Goal: Communication & Community: Share content

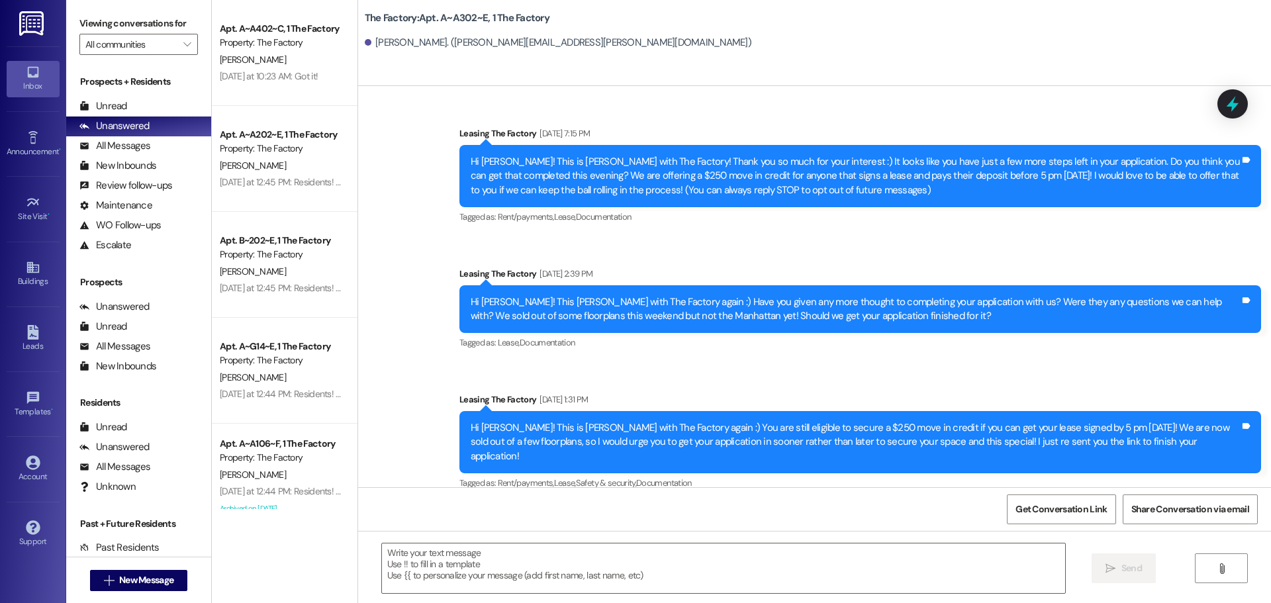
scroll to position [11945, 0]
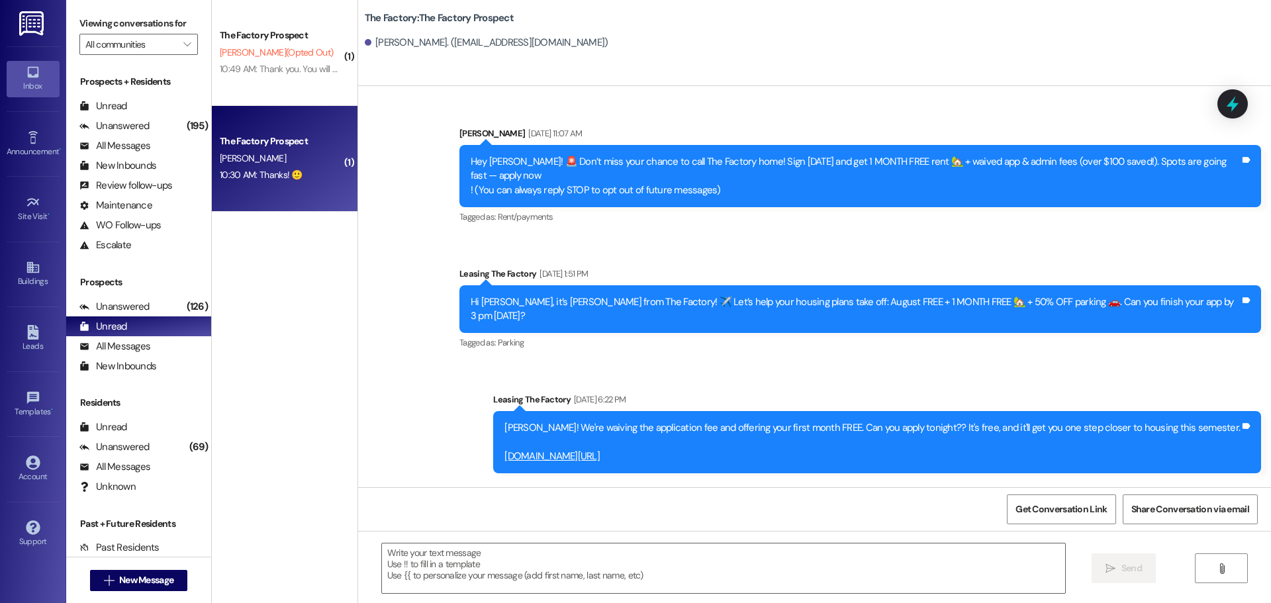
scroll to position [603, 0]
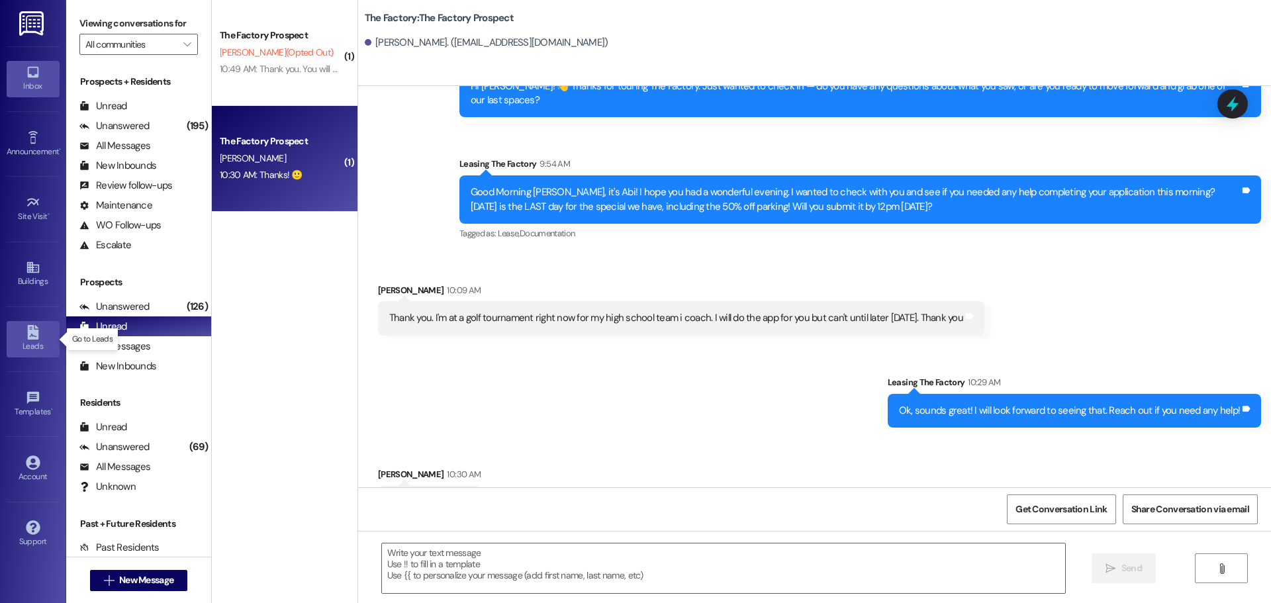
click at [22, 329] on link "Leads" at bounding box center [33, 339] width 53 height 36
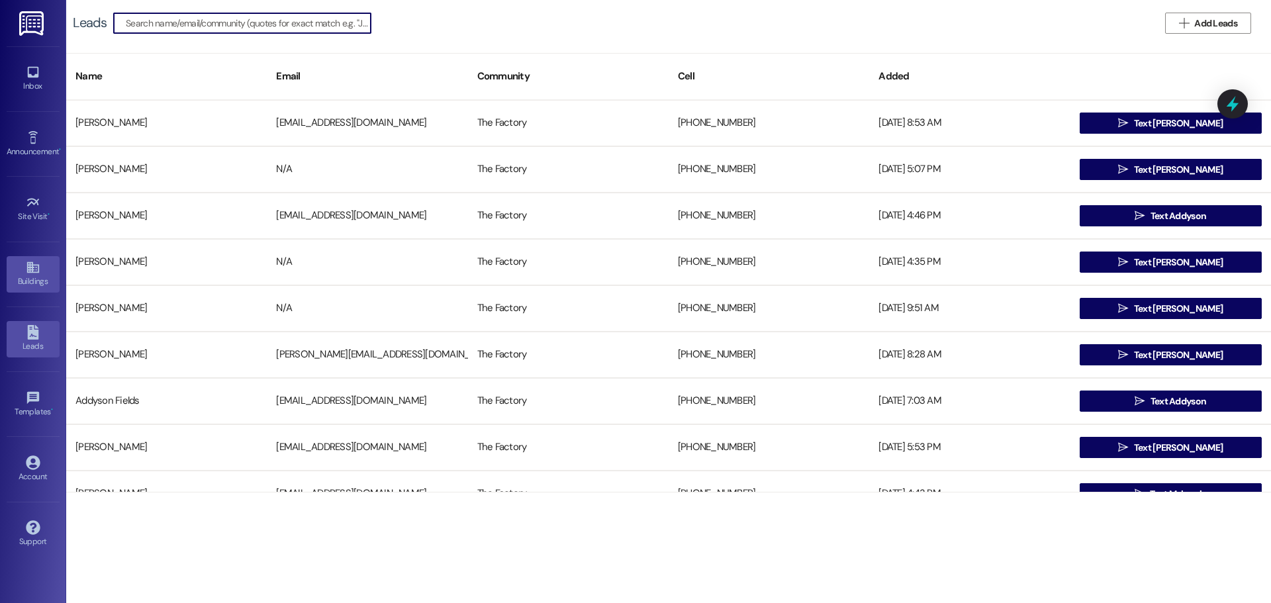
click at [46, 273] on link "Buildings" at bounding box center [33, 274] width 53 height 36
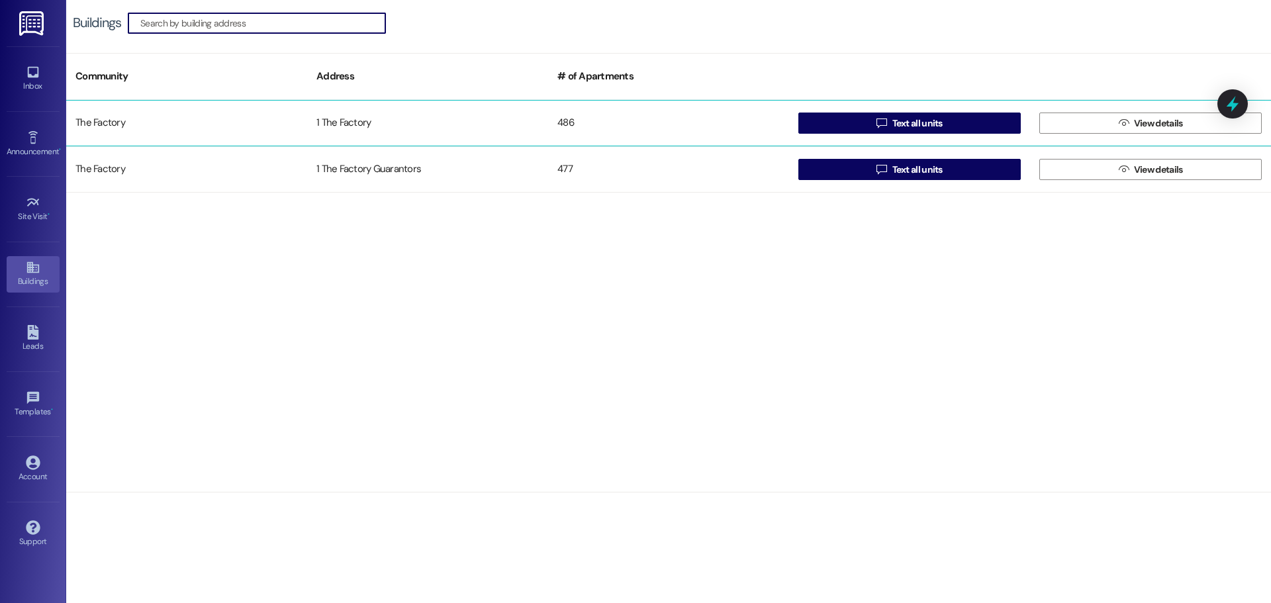
click at [862, 136] on div "The Factory 1 The Factory 486  Text all units  View details" at bounding box center [668, 123] width 1205 height 46
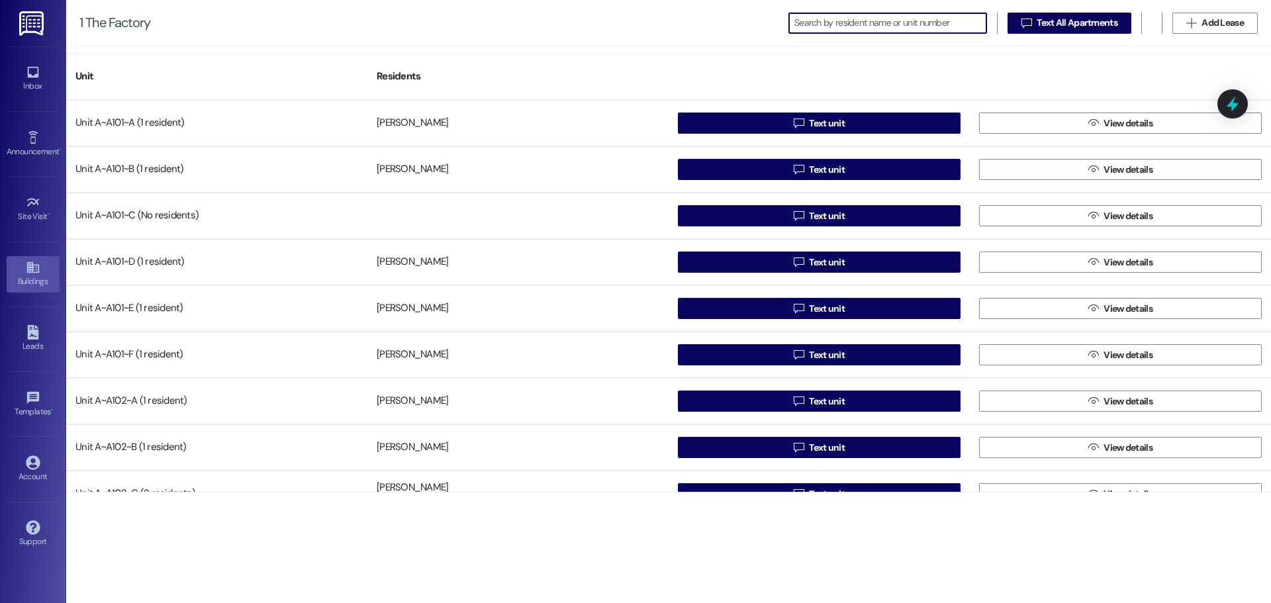
click at [32, 270] on icon at bounding box center [32, 267] width 12 height 11
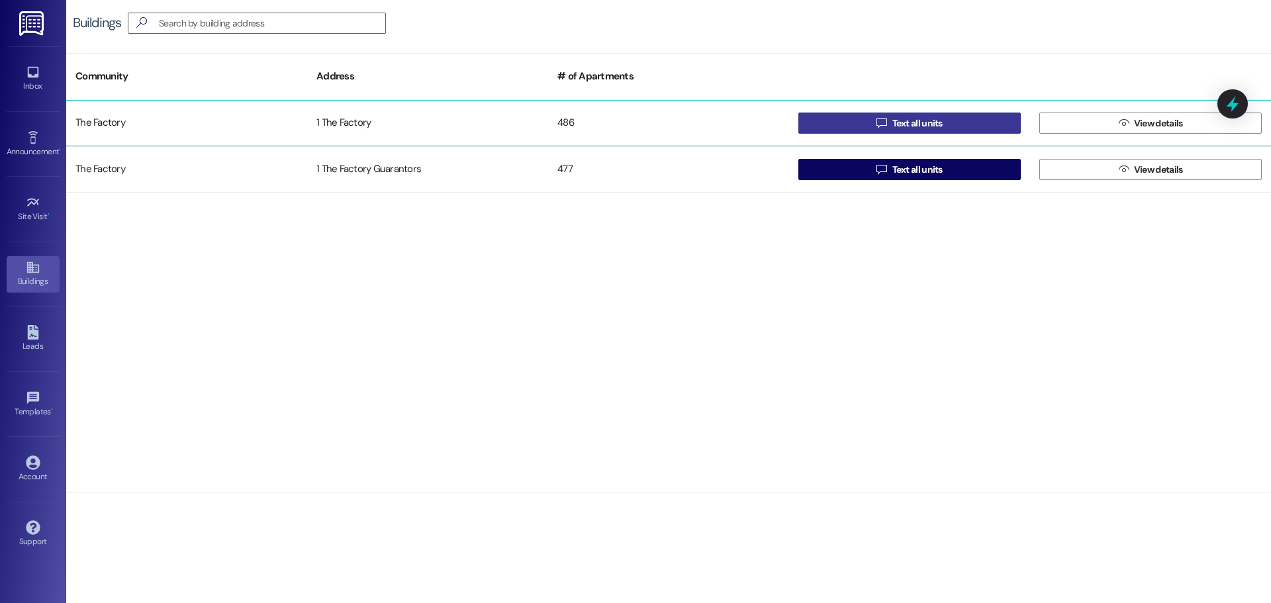
click at [958, 123] on button " Text all units" at bounding box center [910, 123] width 223 height 21
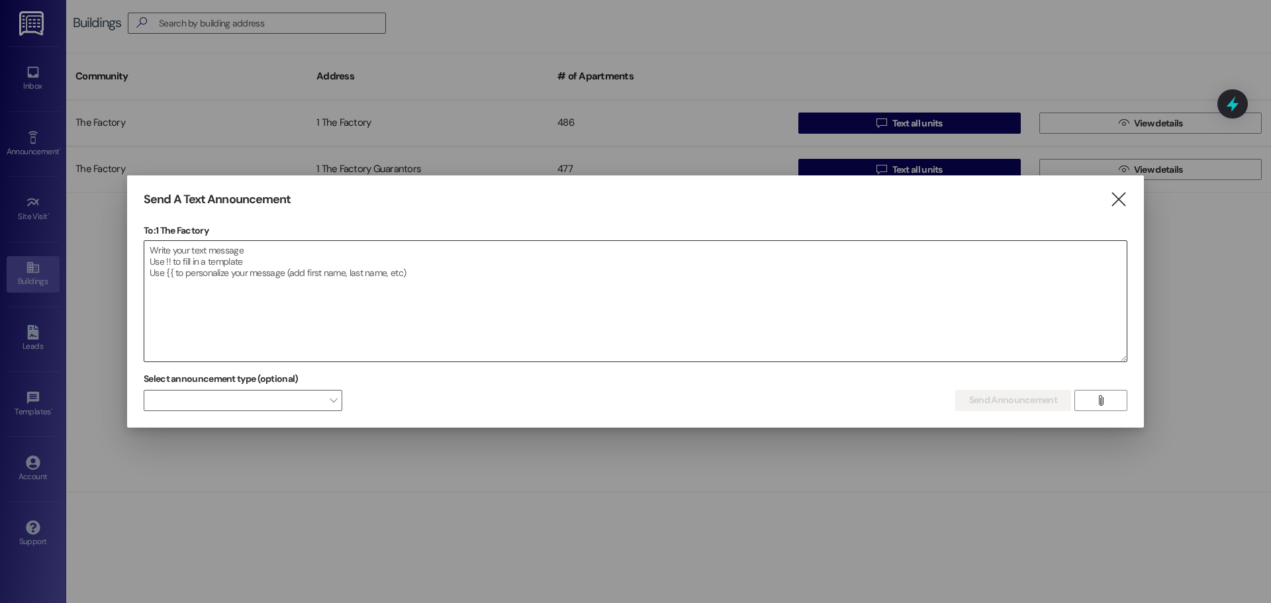
click at [228, 293] on textarea at bounding box center [635, 301] width 983 height 121
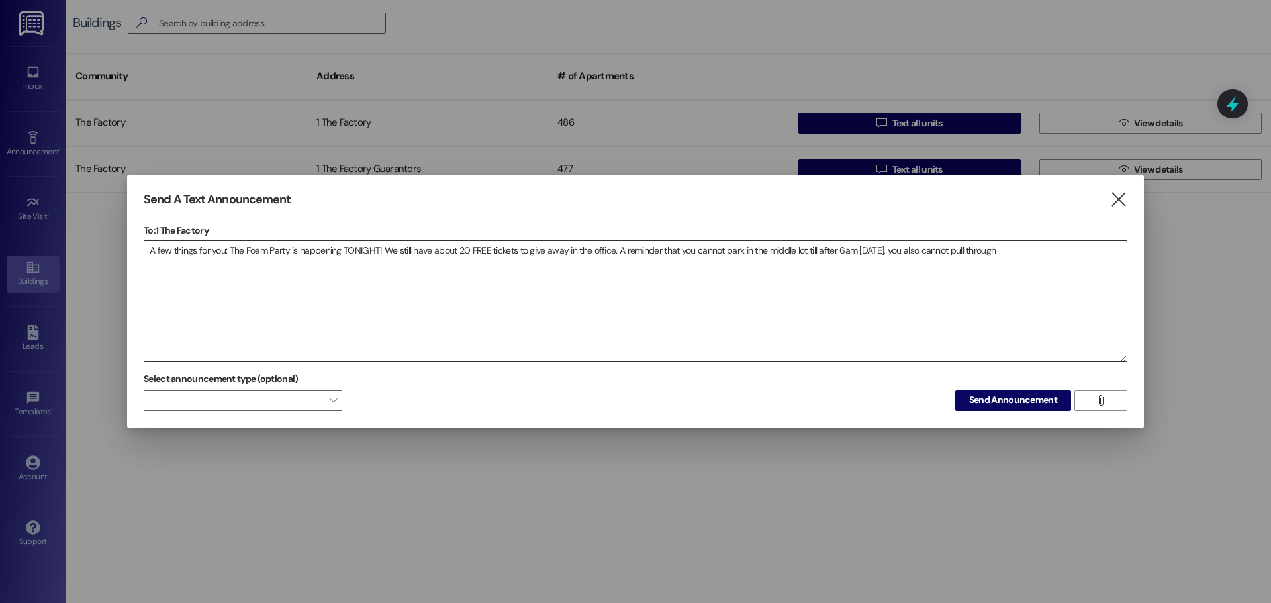
click at [1042, 260] on textarea "A few things for you: The Foam Party is happening TONIGHT! We still have about …" at bounding box center [635, 301] width 983 height 121
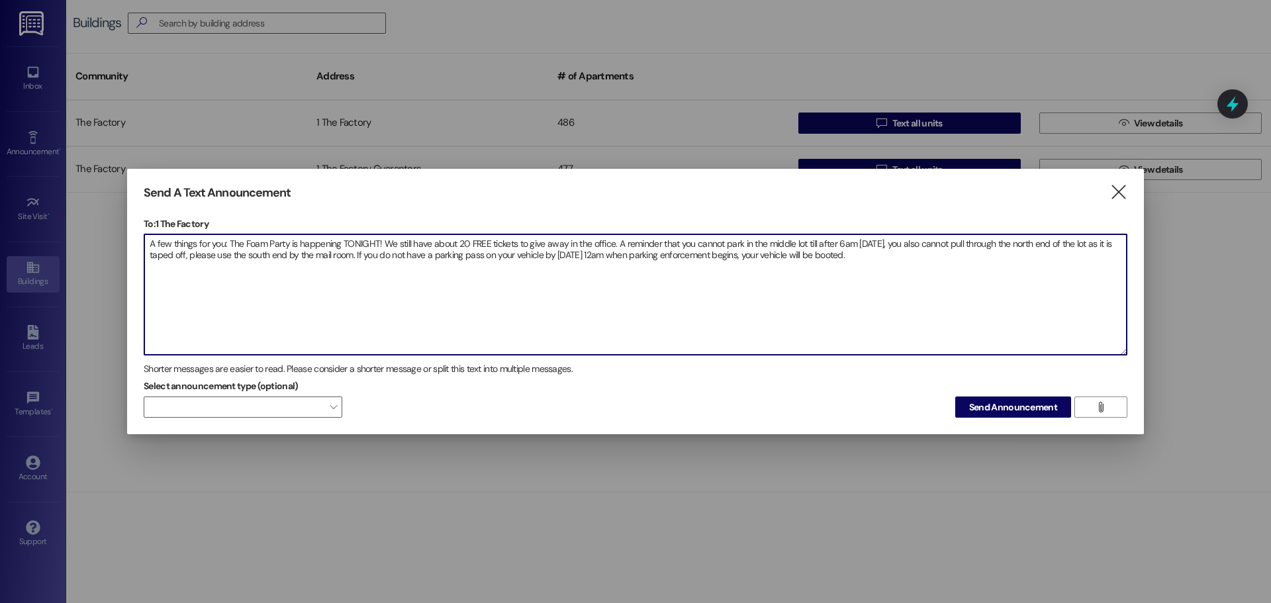
click at [917, 259] on textarea "A few things for you: The Foam Party is happening TONIGHT! We still have about …" at bounding box center [635, 294] width 983 height 121
click at [915, 258] on textarea "A few things for you: The Foam Party is happening TONIGHT! We still have about …" at bounding box center [635, 294] width 983 height 121
click at [615, 242] on textarea "A few things for you: The Foam Party is happening TONIGHT! We still have about …" at bounding box center [635, 294] width 983 height 121
click at [505, 276] on textarea "A few things for you: The Foam Party is happening TONIGHT! We still have about …" at bounding box center [635, 294] width 983 height 121
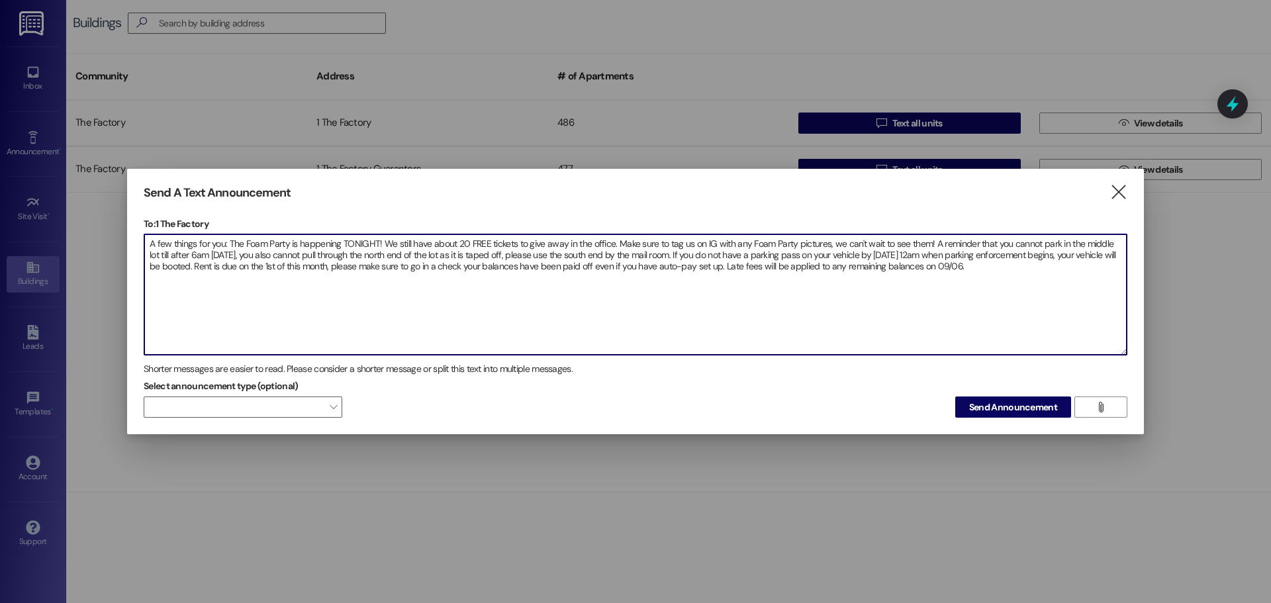
drag, startPoint x: 307, startPoint y: 265, endPoint x: 367, endPoint y: 268, distance: 59.7
click at [367, 268] on textarea "A few things for you: The Foam Party is happening TONIGHT! We still have about …" at bounding box center [635, 294] width 983 height 121
drag, startPoint x: 985, startPoint y: 272, endPoint x: 81, endPoint y: 207, distance: 905.6
click at [81, 207] on div "Send A Text Announcement  To: 1 The Factory  Drop image file here A few thing…" at bounding box center [635, 301] width 1271 height 603
click at [501, 258] on textarea "A few things for you: The Foam Party is happening TONIGHT! We still have about …" at bounding box center [635, 294] width 983 height 121
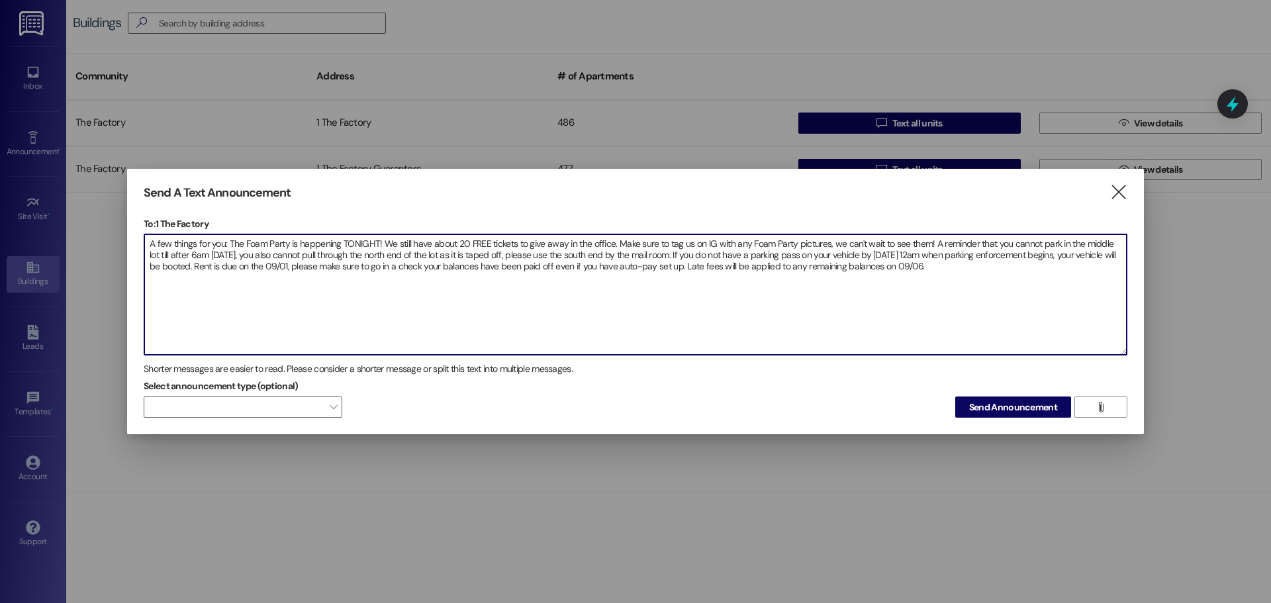
click at [993, 268] on textarea "A few things for you: The Foam Party is happening TONIGHT! We still have about …" at bounding box center [635, 294] width 983 height 121
click at [237, 256] on textarea "A few things for you: The Foam Party is happening TONIGHT! We still have about …" at bounding box center [635, 294] width 983 height 121
click at [749, 257] on textarea "A few things for you: The Foam Party is happening TONIGHT! We still have about …" at bounding box center [635, 294] width 983 height 121
click at [326, 258] on textarea "A few things for you: The Foam Party is happening TONIGHT! We still have about …" at bounding box center [635, 294] width 983 height 121
type textarea "A few things for you: The Foam Party is happening TONIGHT! We still have about …"
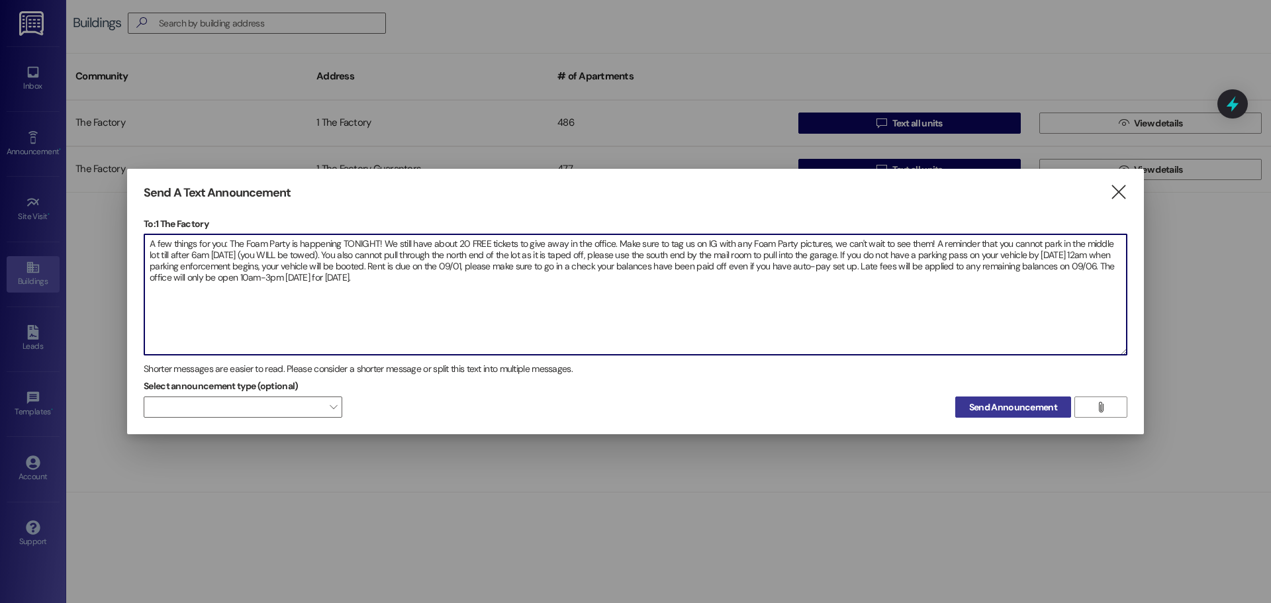
click at [1006, 399] on button "Send Announcement" at bounding box center [1014, 407] width 116 height 21
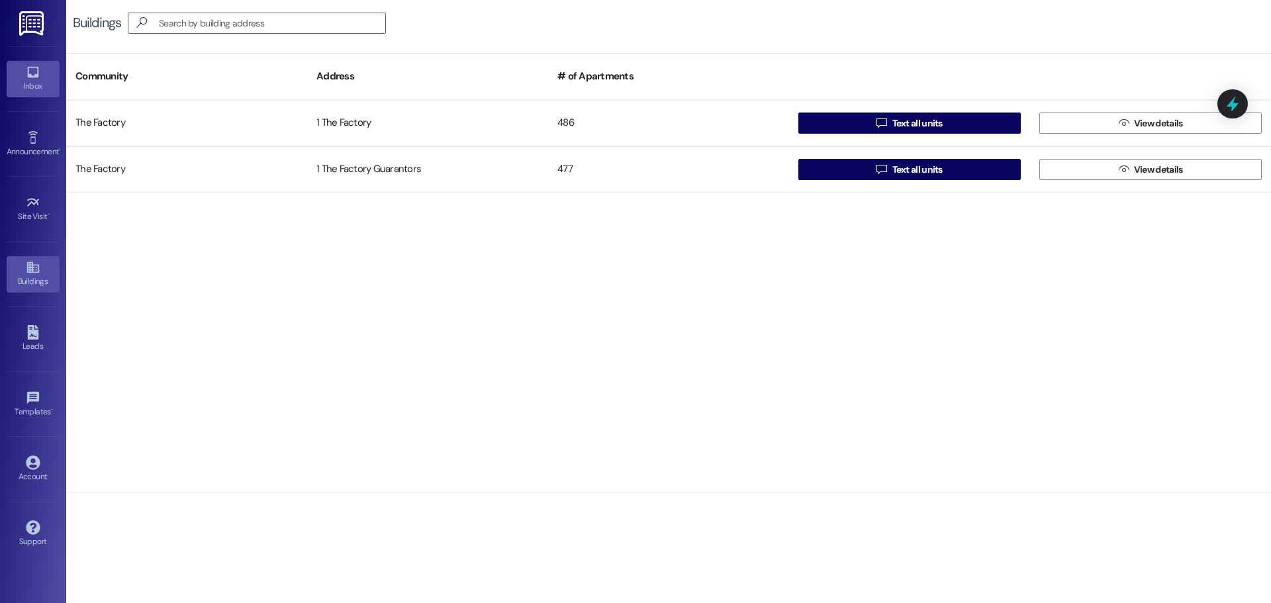
click at [29, 77] on icon at bounding box center [32, 72] width 11 height 11
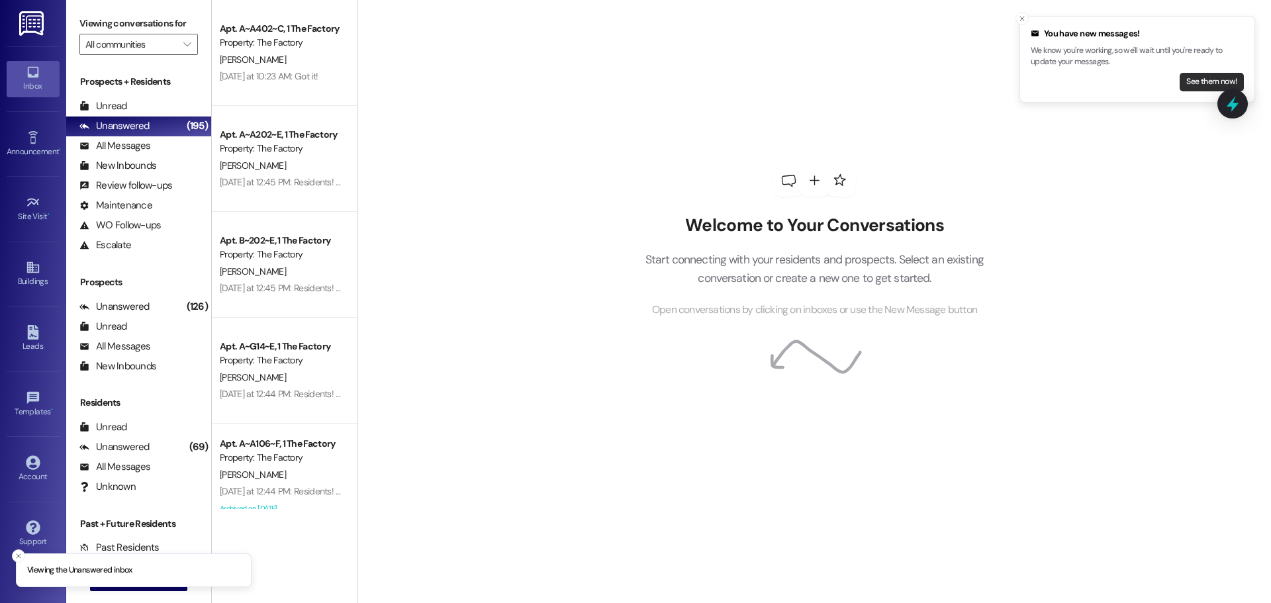
click at [1189, 84] on button "See them now!" at bounding box center [1212, 82] width 64 height 19
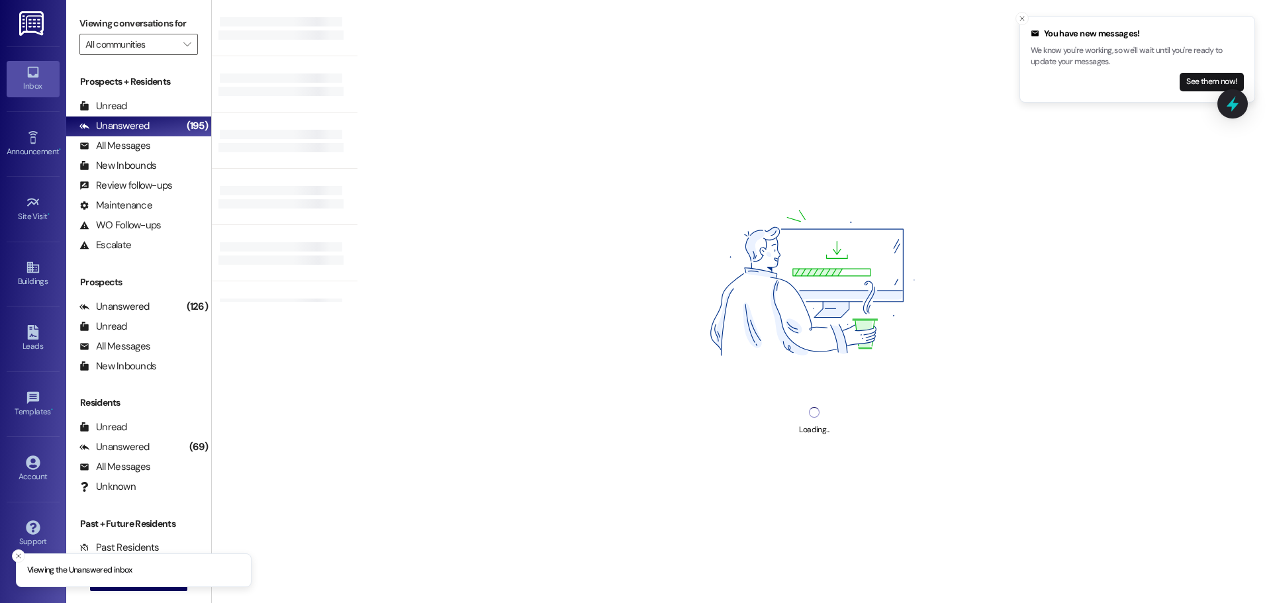
click at [1189, 84] on button "See them now!" at bounding box center [1212, 82] width 64 height 19
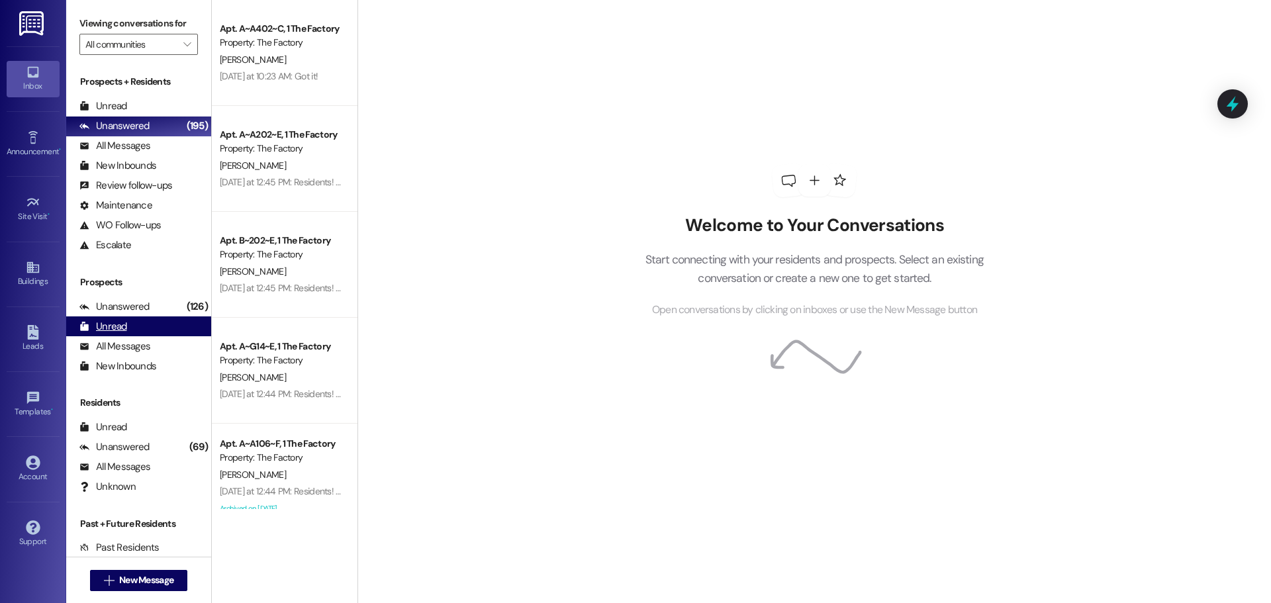
click at [140, 327] on div "Unread (0)" at bounding box center [138, 327] width 145 height 20
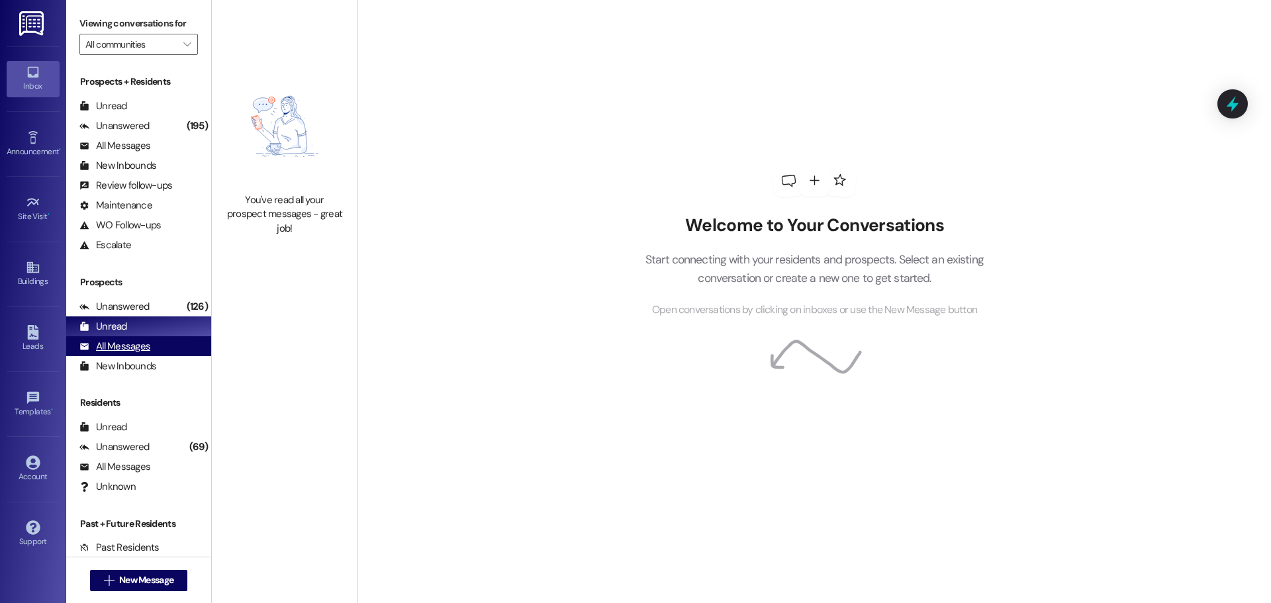
click at [118, 342] on div "All Messages" at bounding box center [114, 347] width 71 height 14
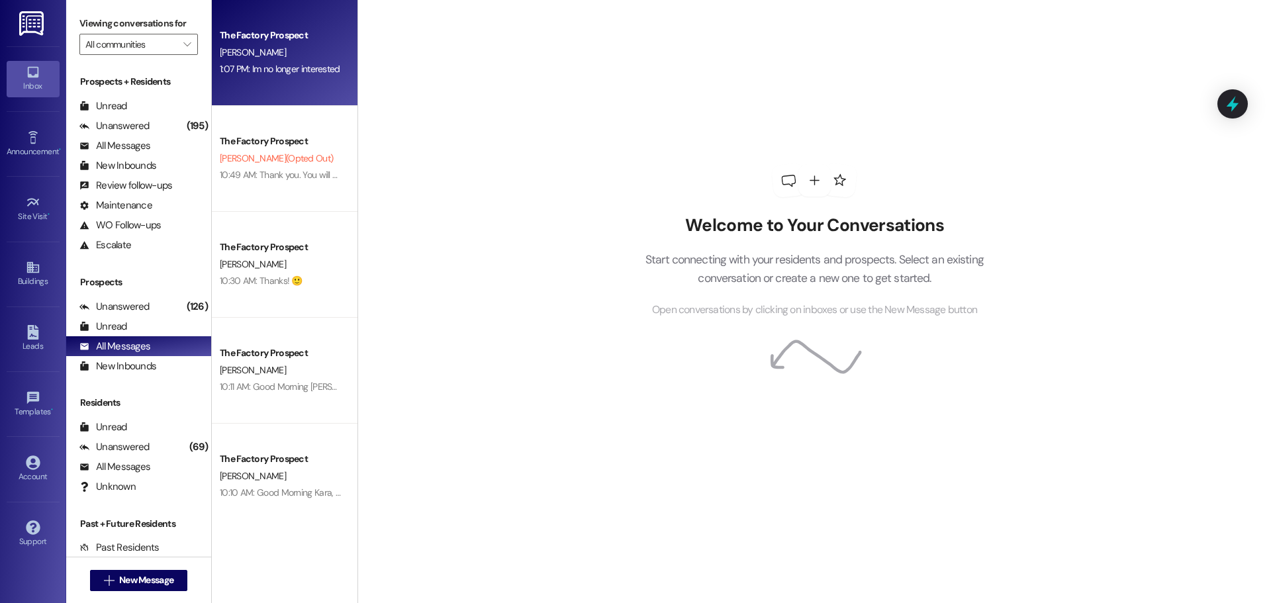
click at [256, 28] on div "The Factory Prospect" at bounding box center [281, 35] width 125 height 17
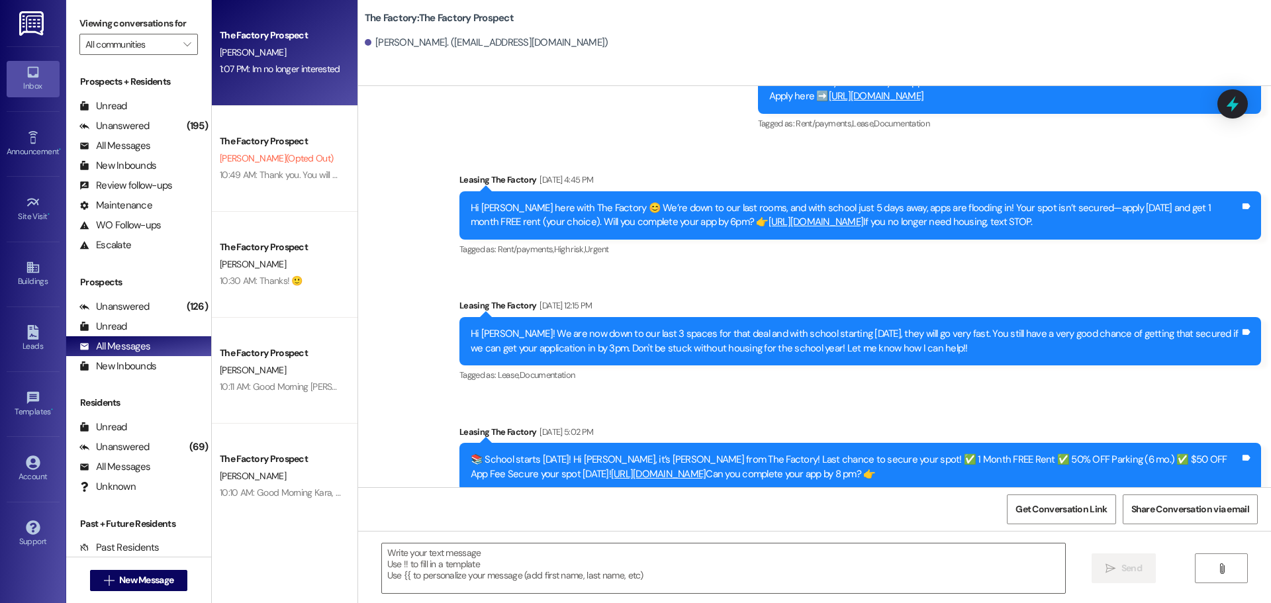
scroll to position [6304, 0]
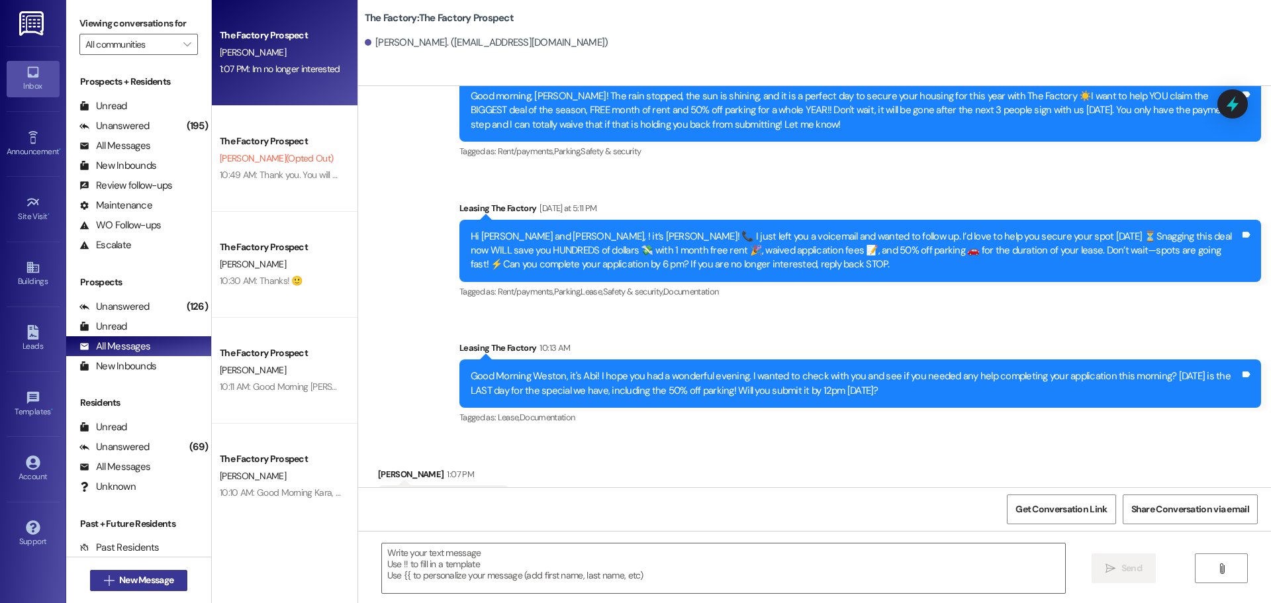
click at [131, 584] on span "New Message" at bounding box center [146, 580] width 54 height 14
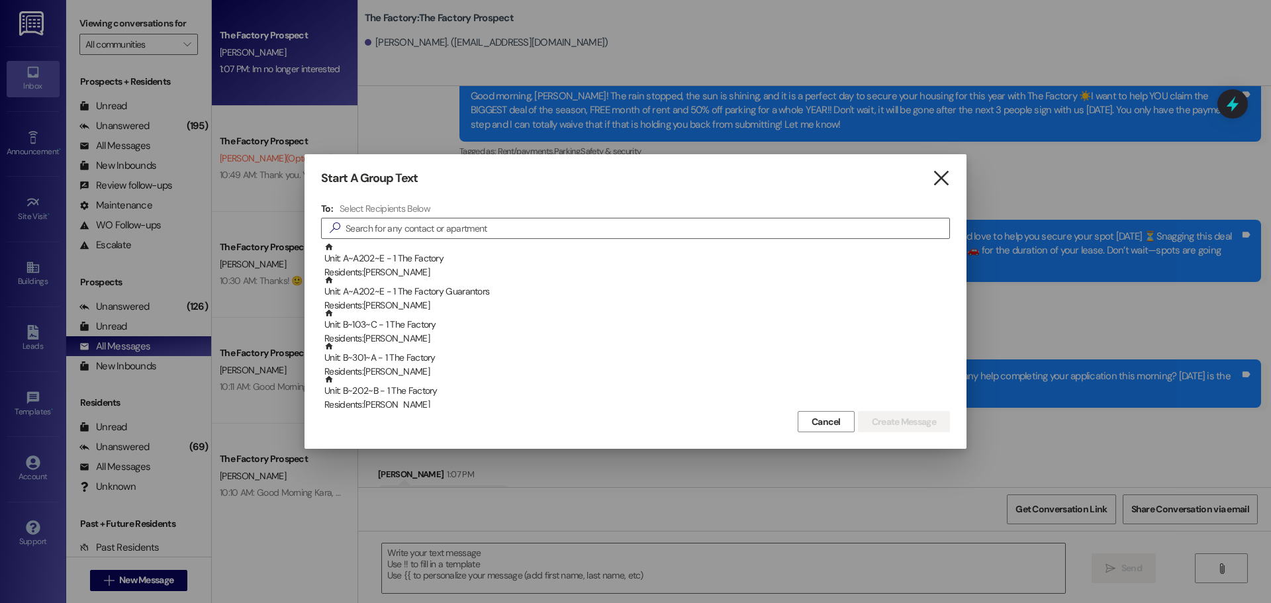
click at [935, 177] on icon "" at bounding box center [941, 179] width 18 height 14
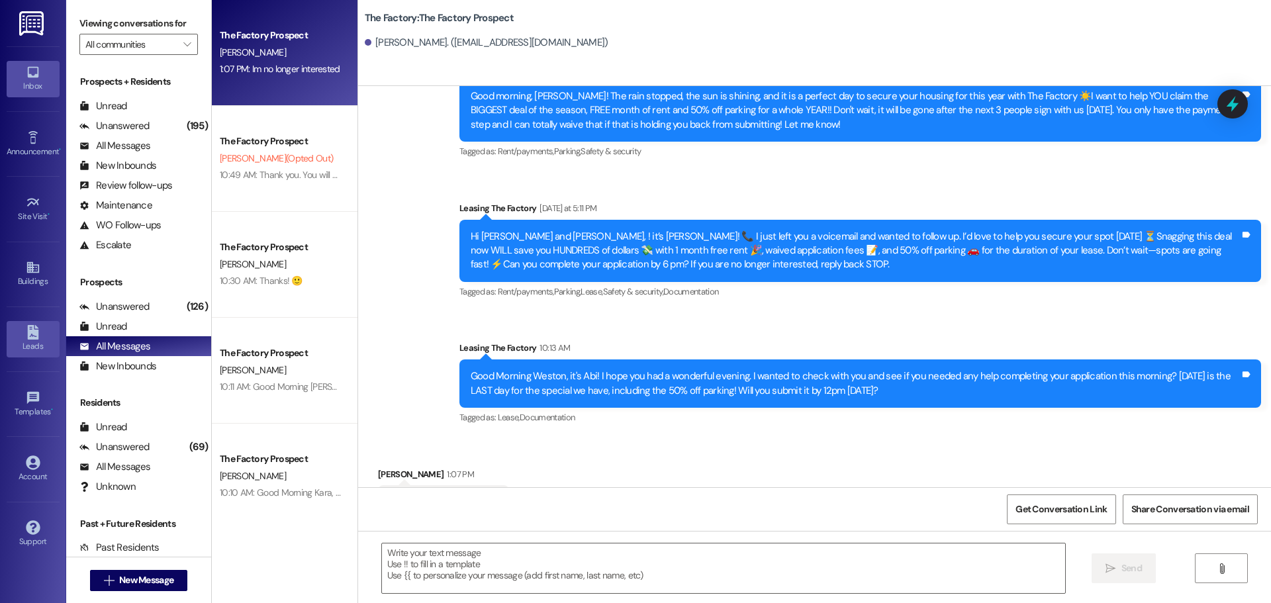
click at [43, 344] on div "Leads" at bounding box center [33, 346] width 66 height 13
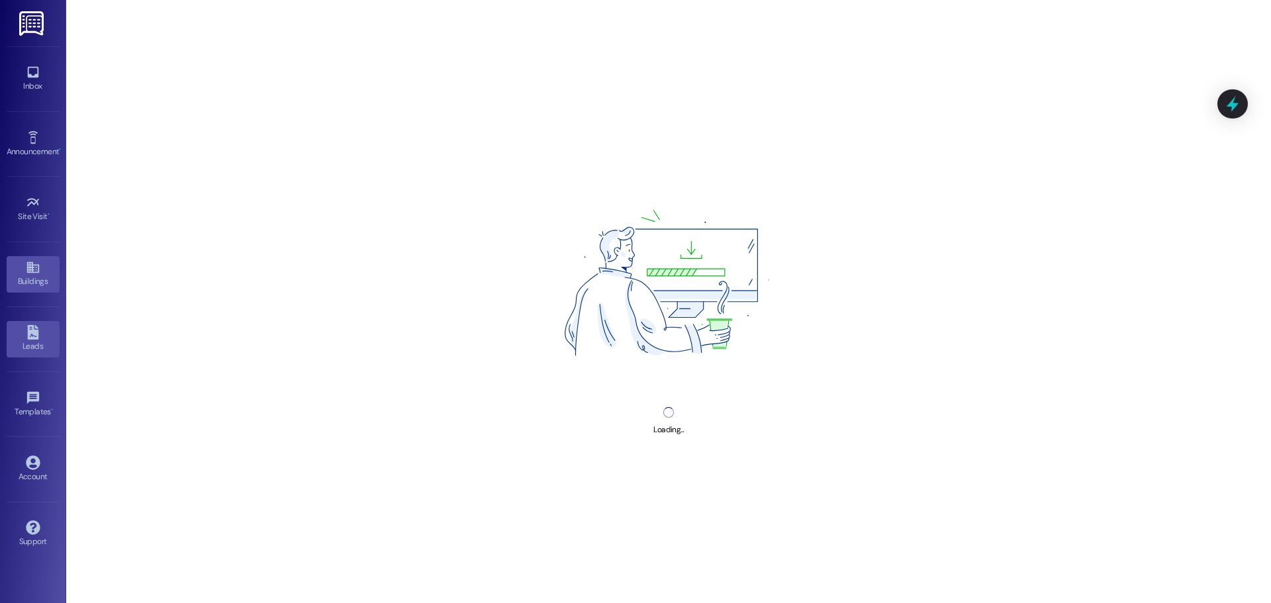
click at [30, 275] on div "Buildings" at bounding box center [33, 281] width 66 height 13
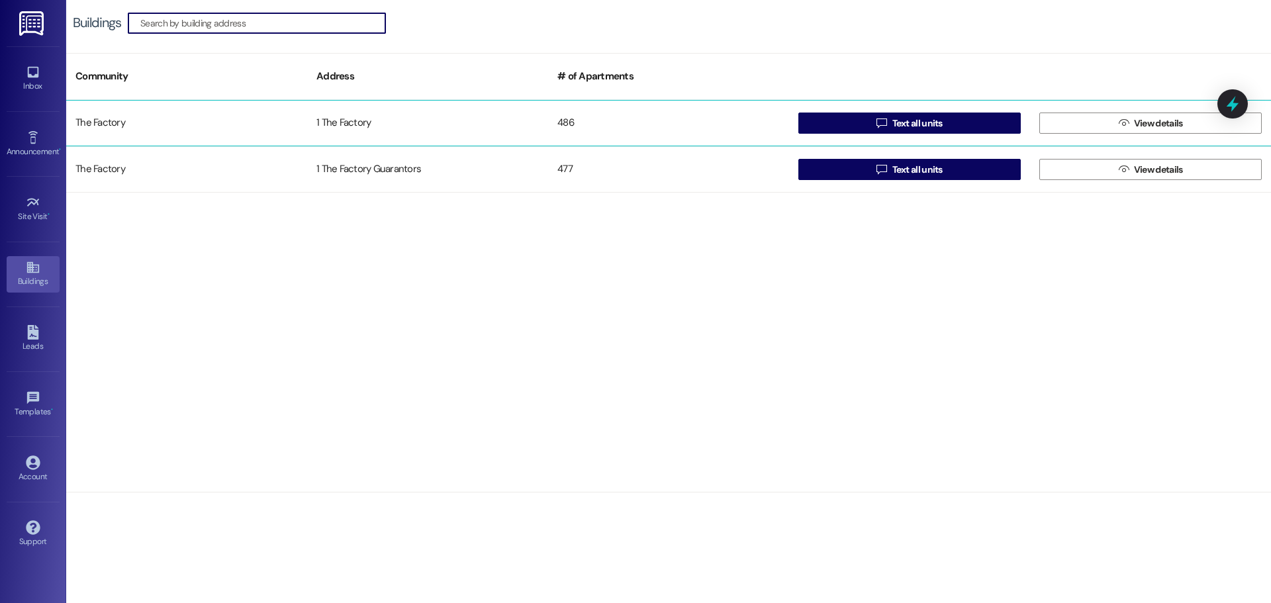
click at [901, 134] on div " Text all units" at bounding box center [909, 123] width 241 height 26
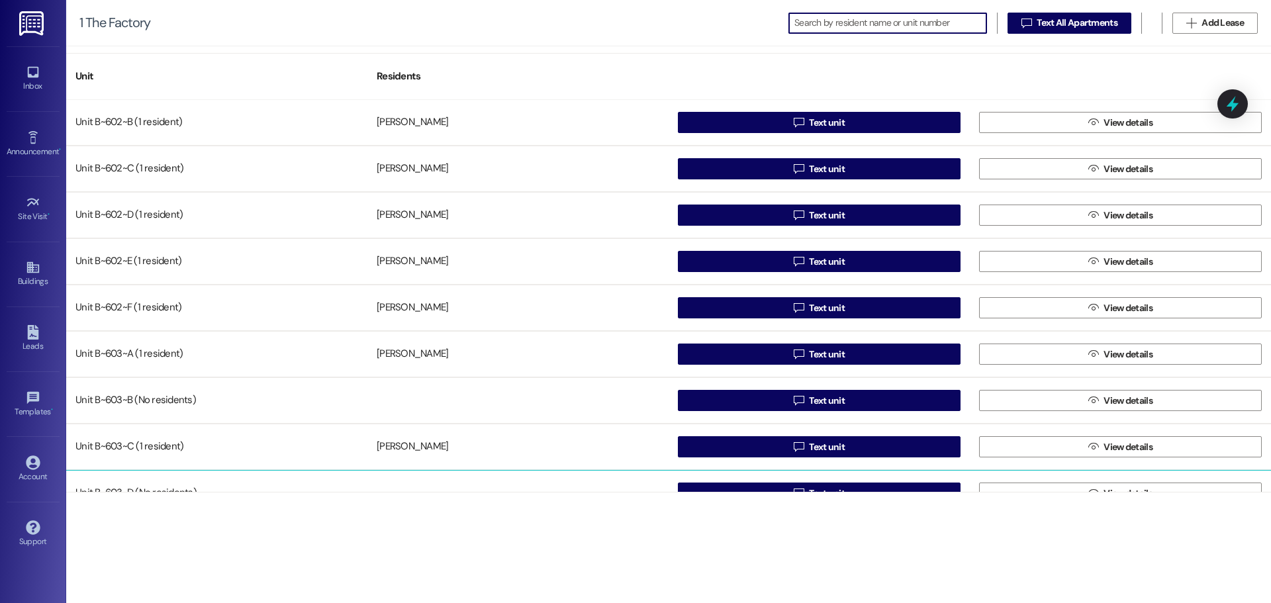
scroll to position [22005, 0]
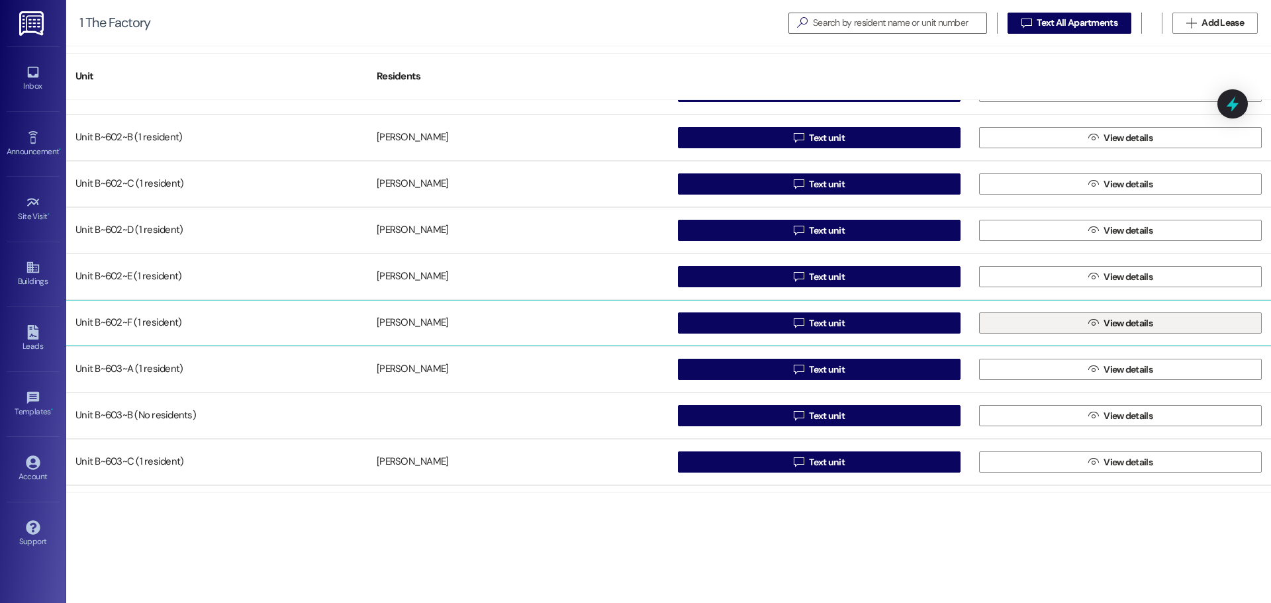
click at [1052, 322] on button " View details" at bounding box center [1120, 323] width 283 height 21
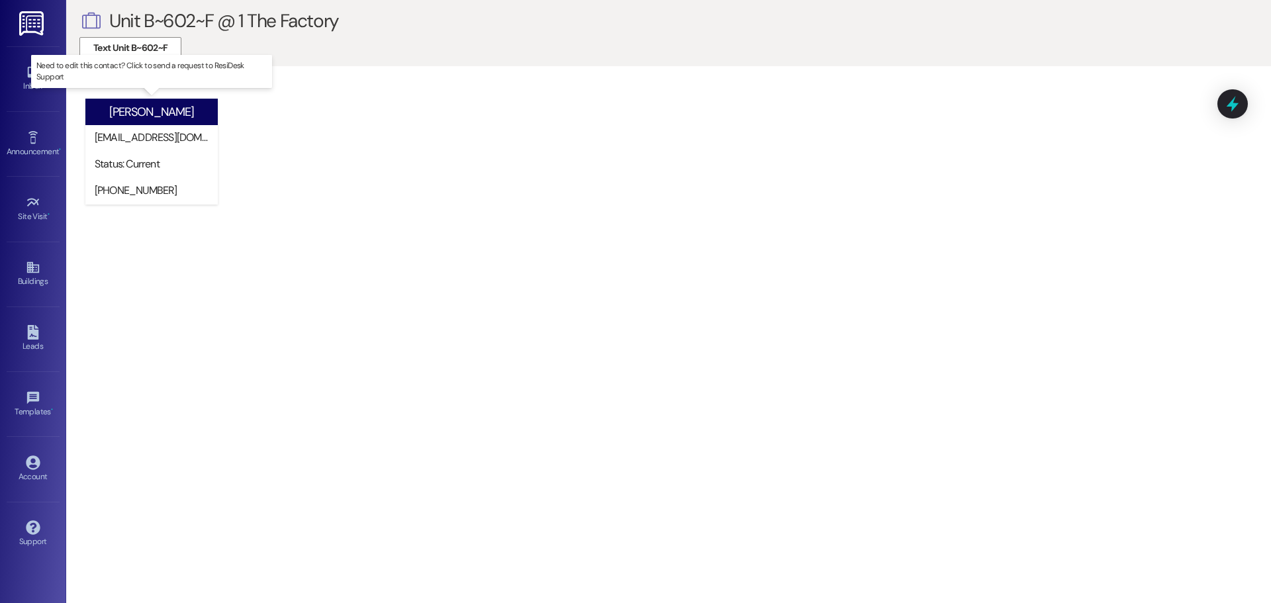
click at [113, 201] on div "(515) 991-6943" at bounding box center [155, 191] width 126 height 26
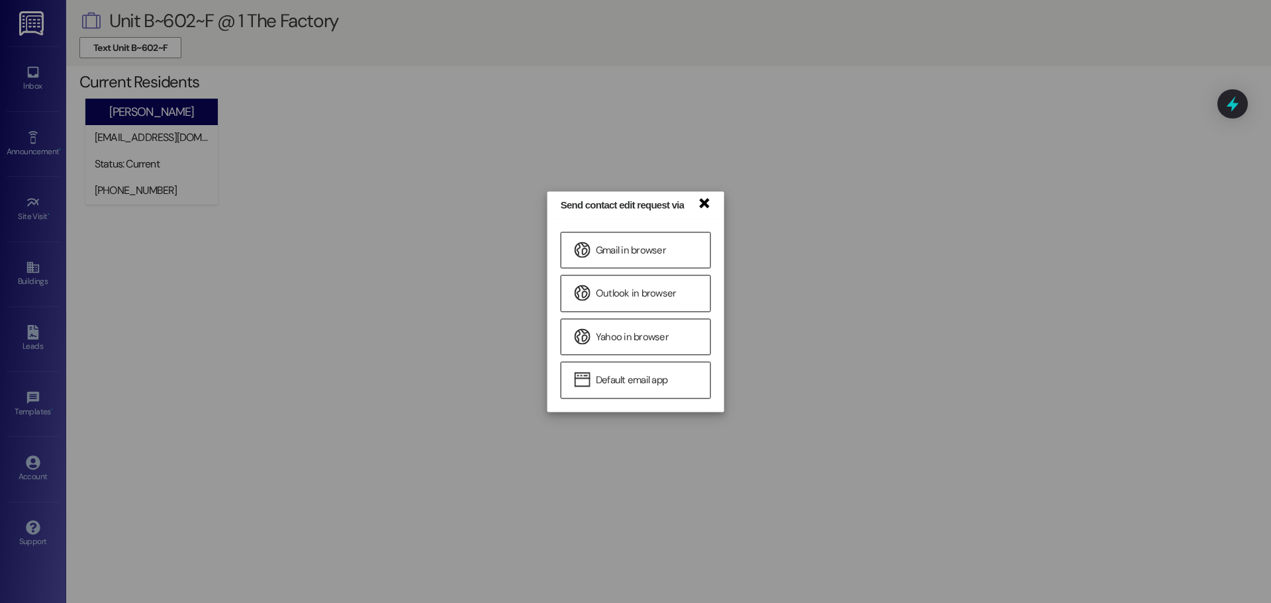
click at [703, 209] on link "×" at bounding box center [703, 202] width 13 height 14
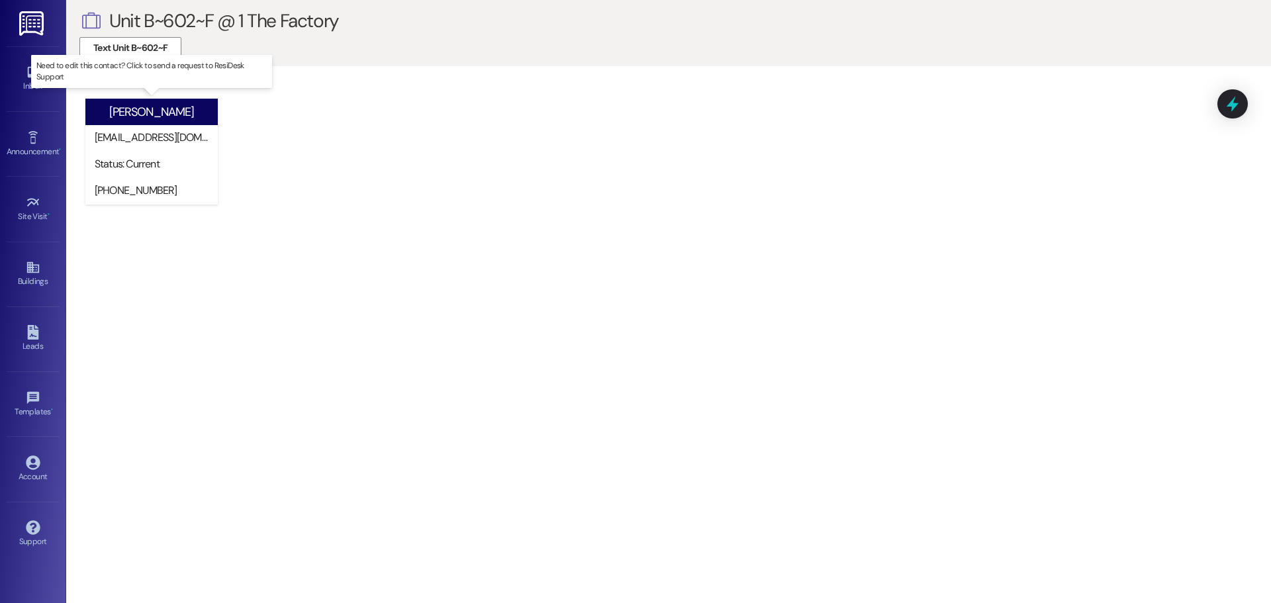
click at [148, 144] on div "jack88wallace@gmail.com" at bounding box center [155, 137] width 120 height 14
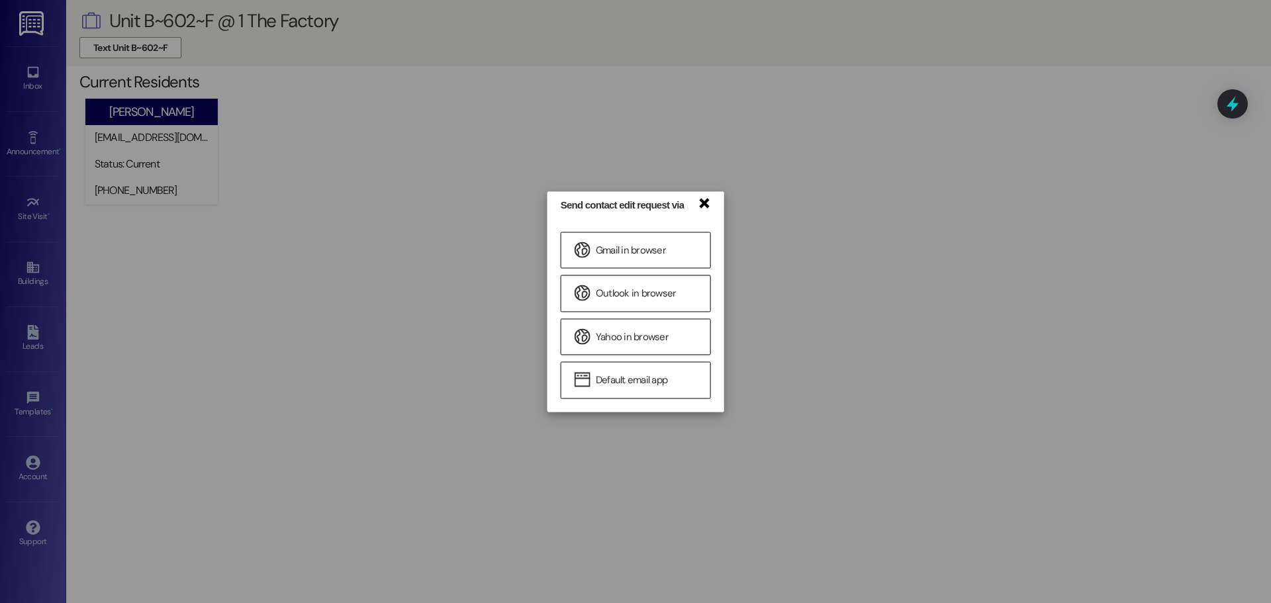
click at [707, 201] on link "×" at bounding box center [703, 202] width 13 height 14
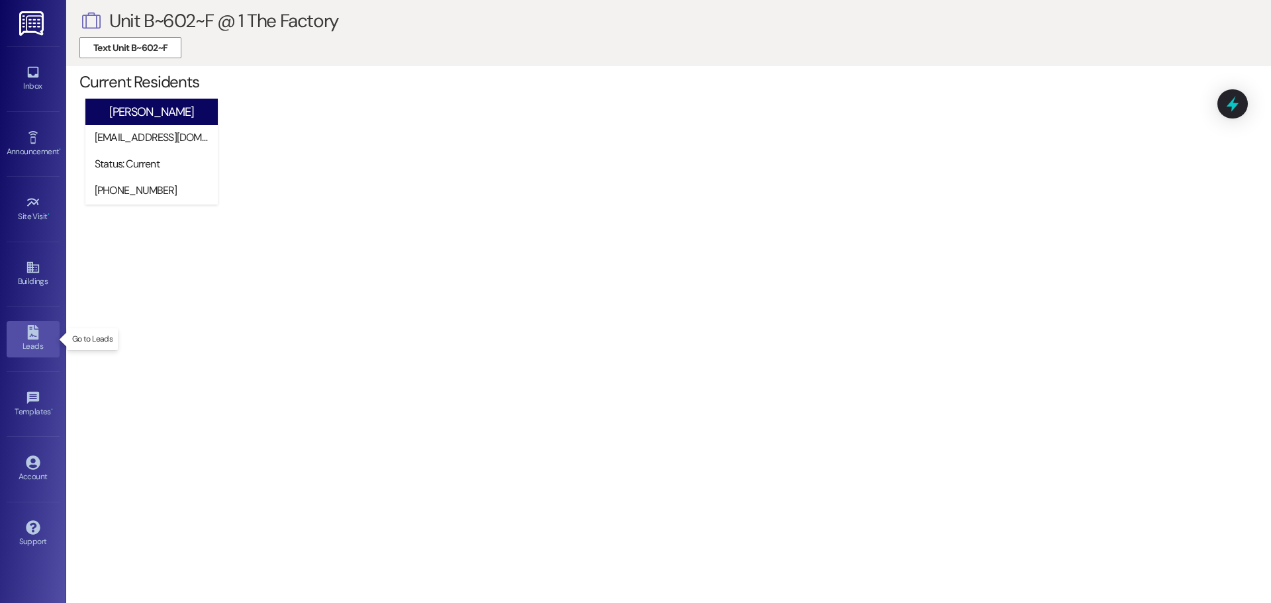
click at [29, 335] on icon at bounding box center [32, 332] width 11 height 15
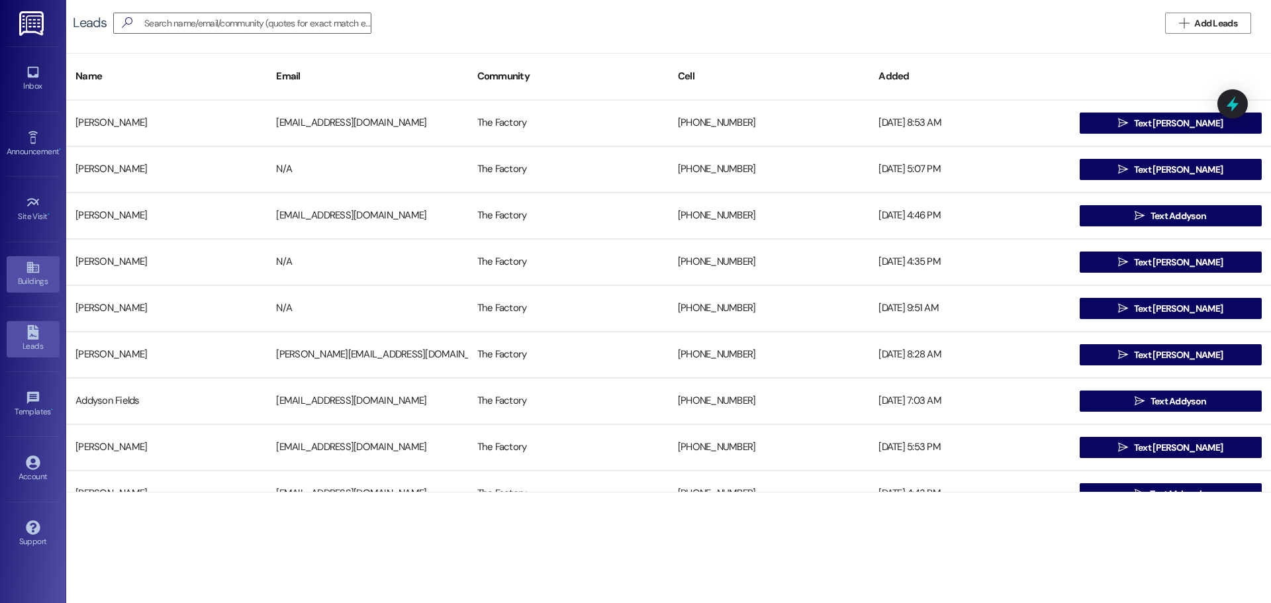
click at [16, 276] on div "Buildings" at bounding box center [33, 281] width 66 height 13
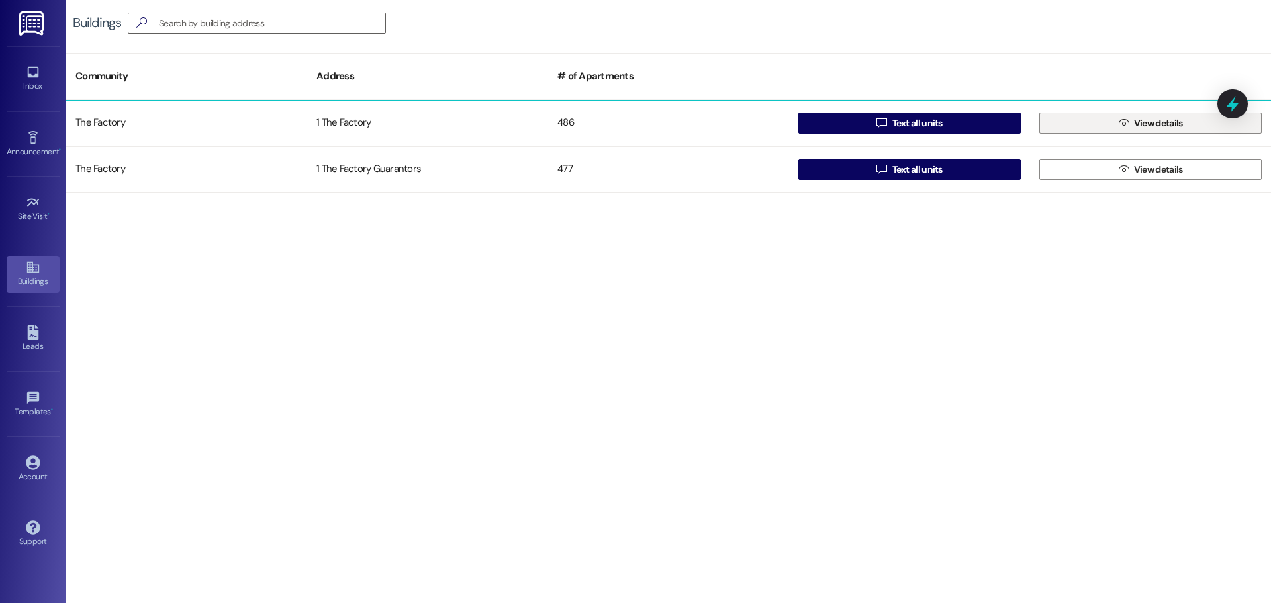
click at [1090, 120] on button " View details" at bounding box center [1151, 123] width 223 height 21
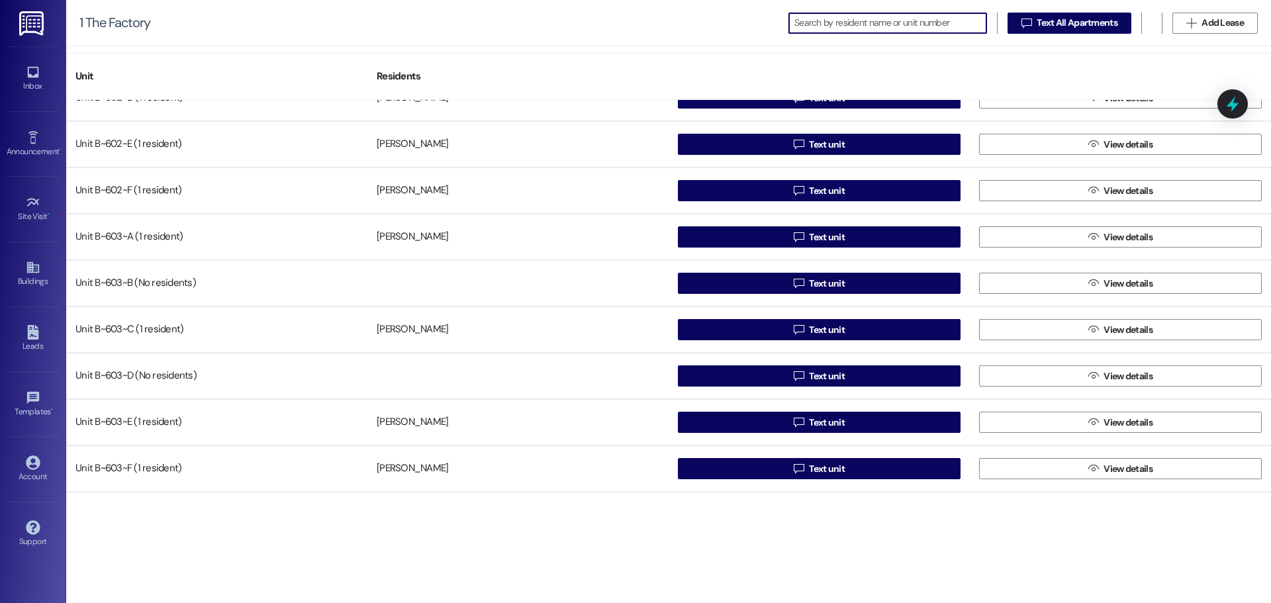
scroll to position [22005, 0]
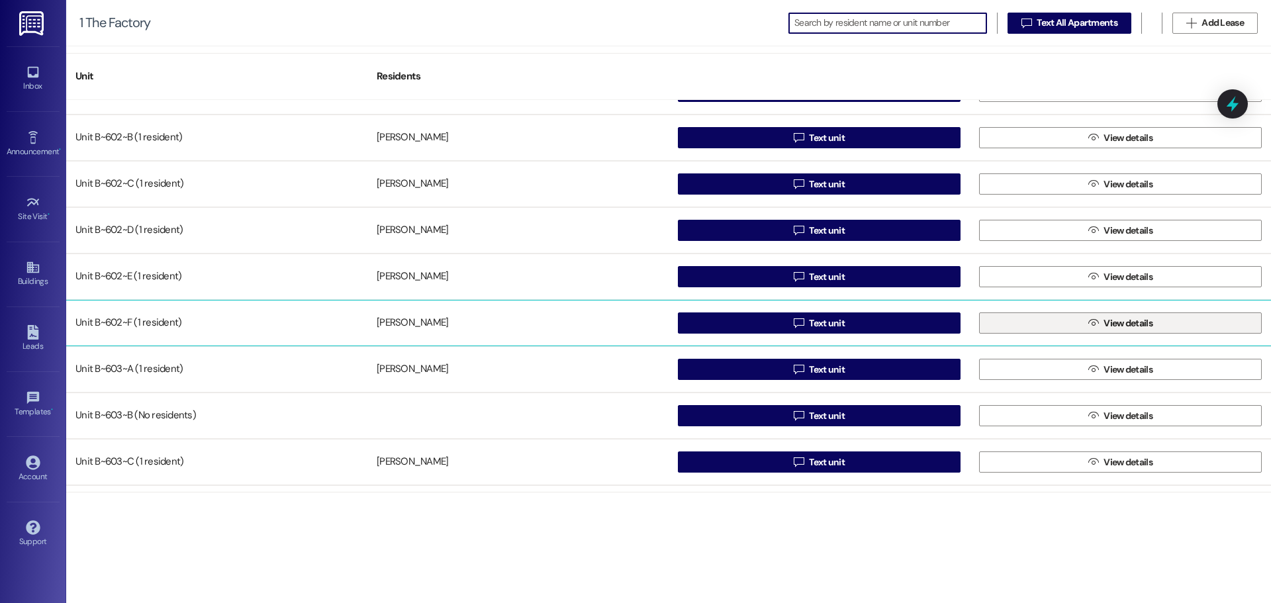
click at [1095, 333] on button " View details" at bounding box center [1120, 323] width 283 height 21
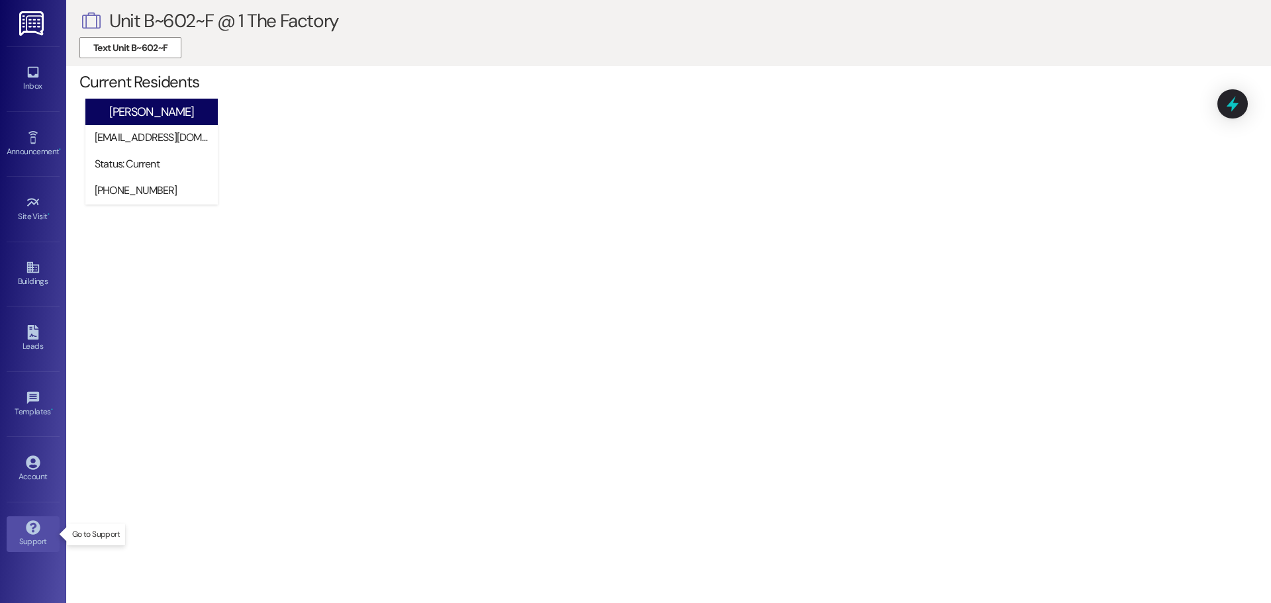
click at [26, 532] on icon at bounding box center [33, 528] width 15 height 15
click at [42, 537] on div "Support" at bounding box center [33, 541] width 66 height 13
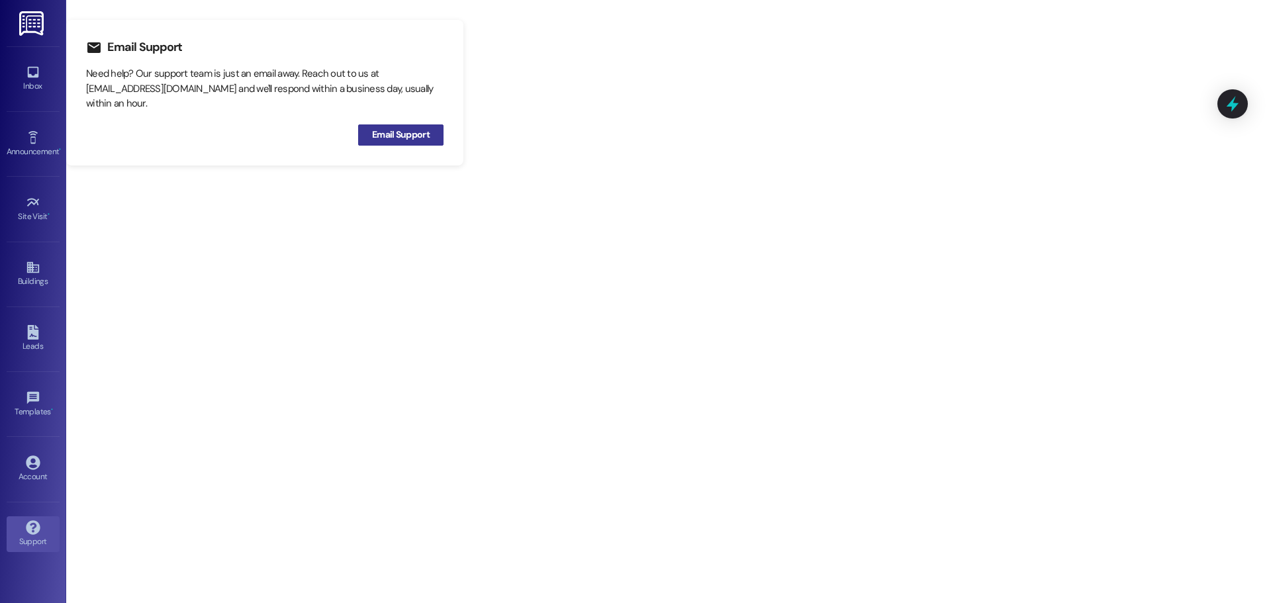
click at [409, 145] on button "Email Support" at bounding box center [400, 134] width 85 height 21
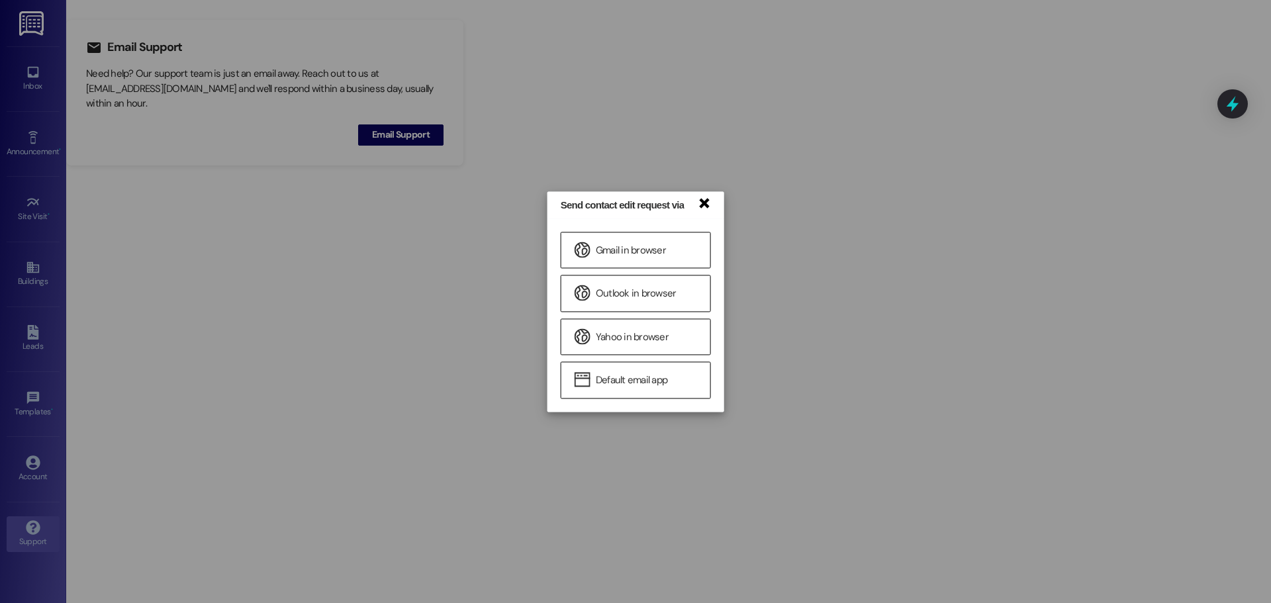
click at [702, 209] on link "×" at bounding box center [703, 202] width 13 height 14
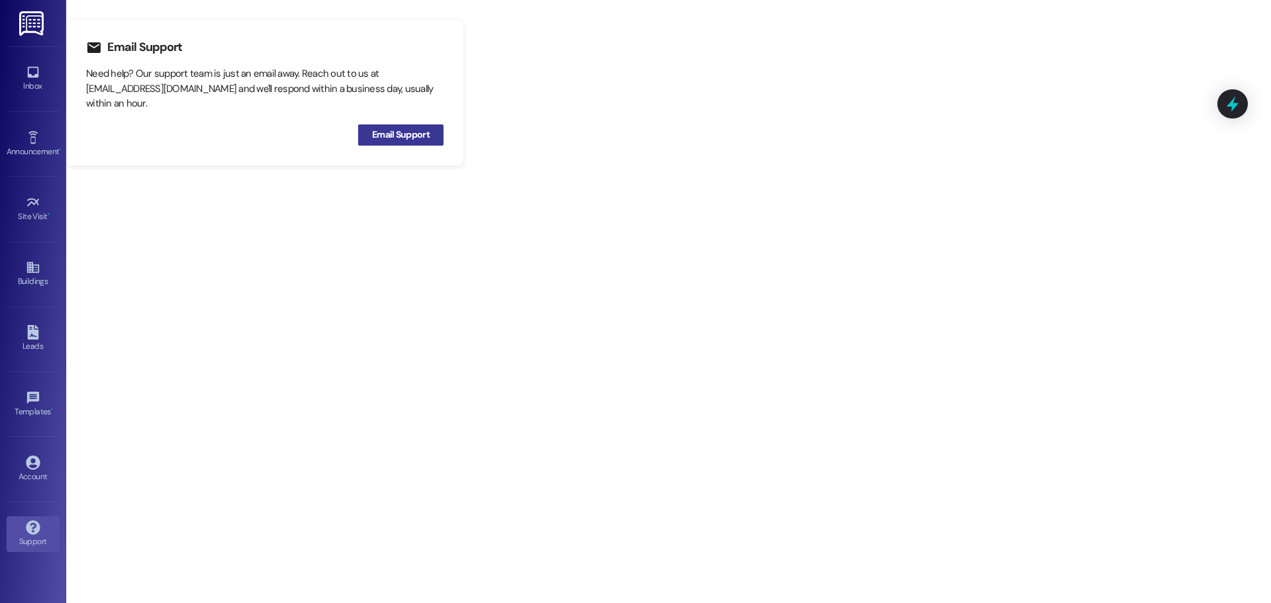
click at [395, 137] on span "Email Support" at bounding box center [401, 135] width 58 height 14
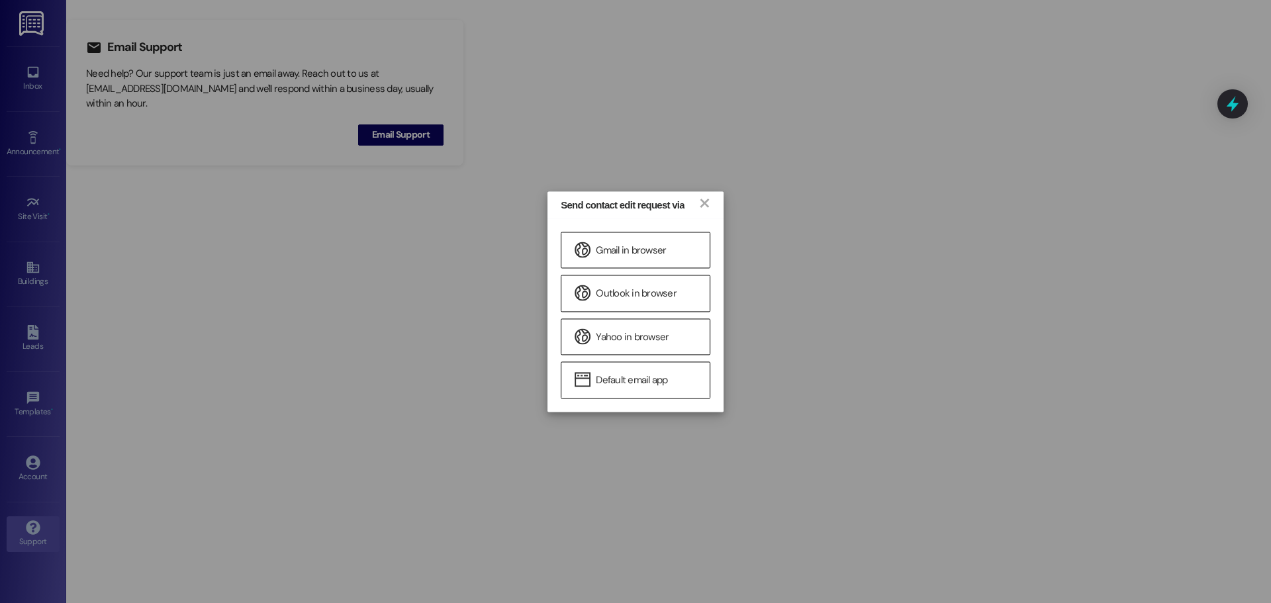
click at [203, 48] on div "Send contact edit request via × Gmail in browser Outlook in browser Yahoo in br…" at bounding box center [635, 301] width 1271 height 603
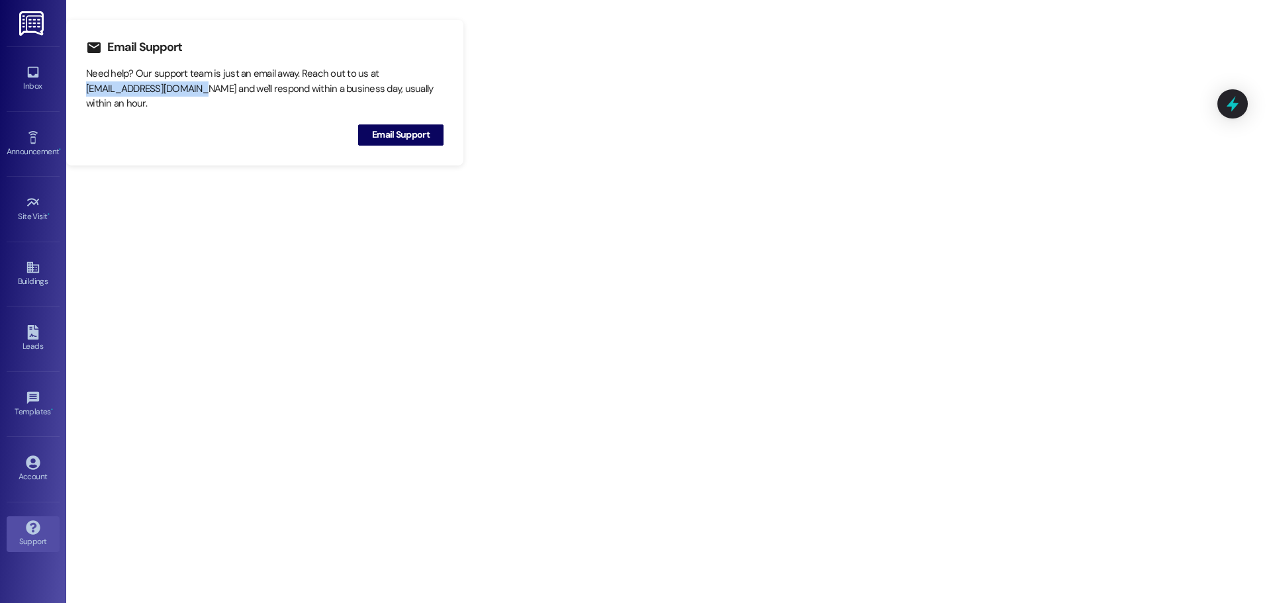
drag, startPoint x: 87, startPoint y: 87, endPoint x: 195, endPoint y: 91, distance: 108.0
click at [195, 91] on div "Need help? Our support team is just an email away. Reach out to us at support@t…" at bounding box center [265, 88] width 358 height 45
copy div "support@theresidesk.com"
click at [30, 77] on icon at bounding box center [32, 72] width 11 height 11
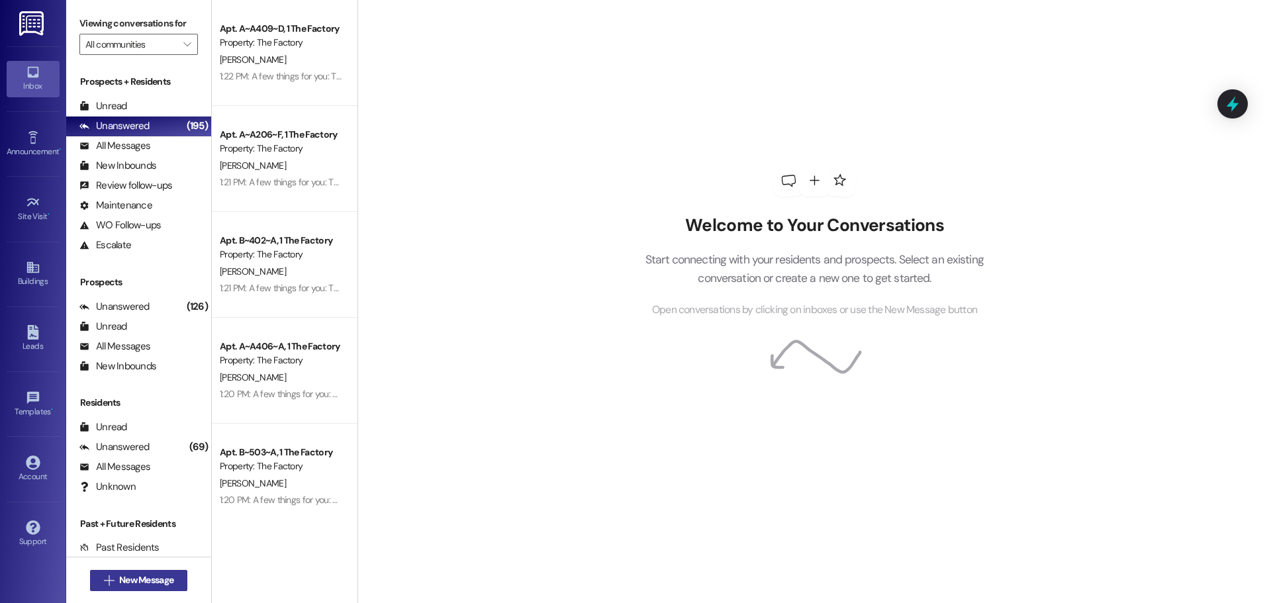
click at [150, 577] on span "New Message" at bounding box center [146, 580] width 54 height 14
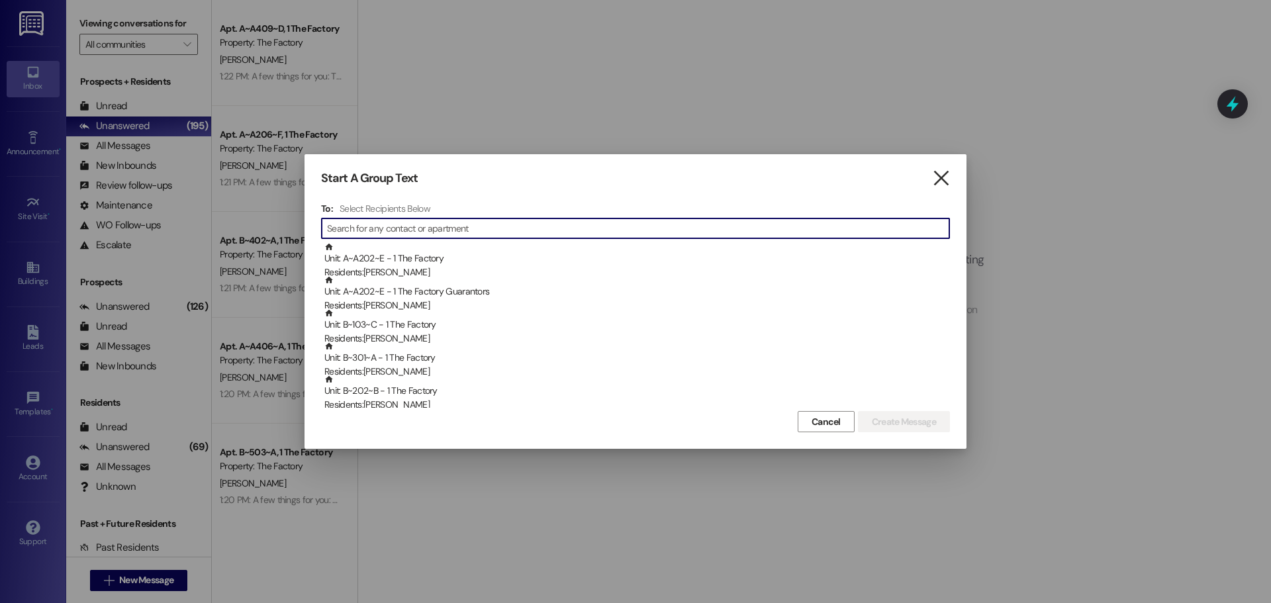
click at [932, 175] on icon "" at bounding box center [941, 179] width 18 height 14
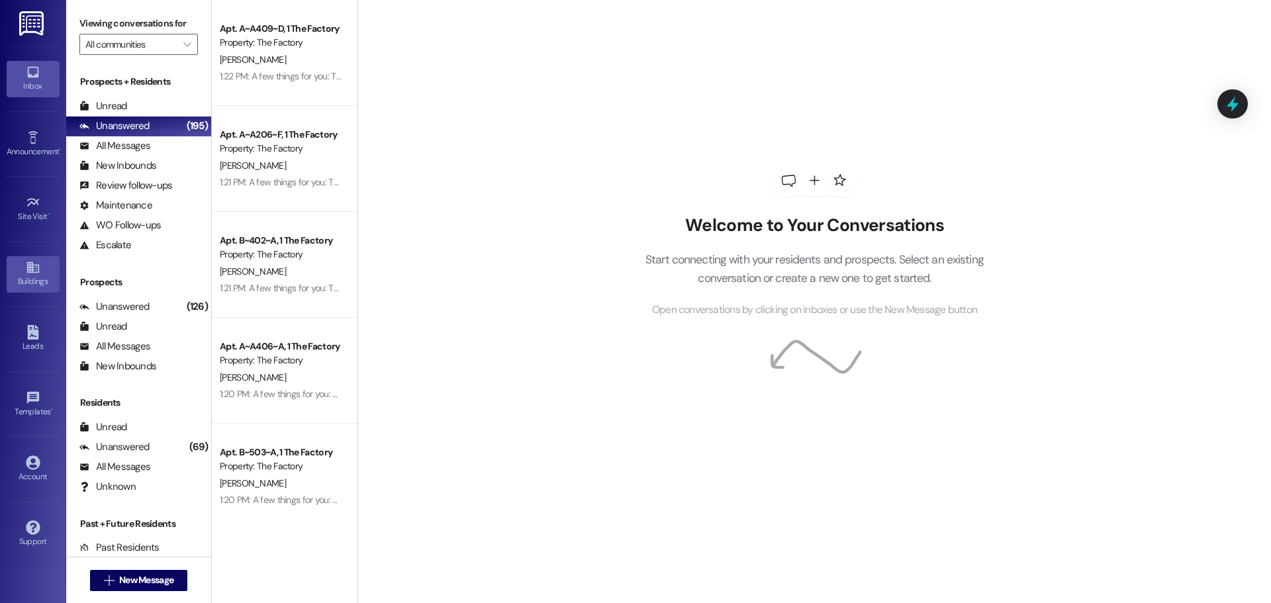
click at [26, 289] on link "Buildings" at bounding box center [33, 274] width 53 height 36
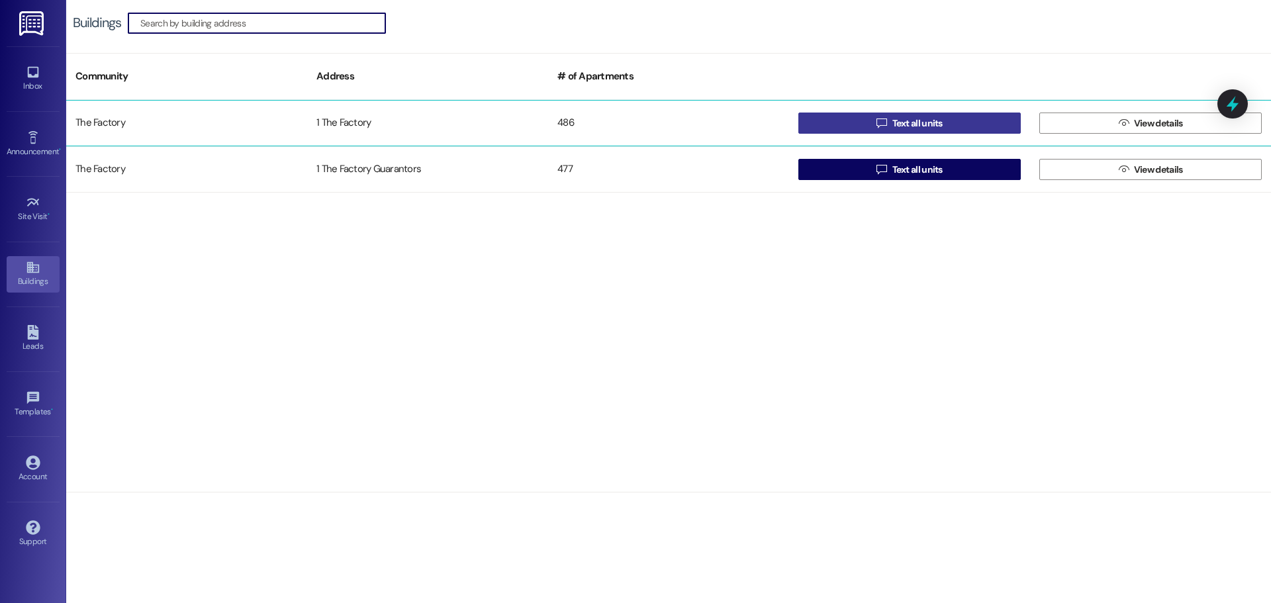
click at [902, 119] on span "Text all units" at bounding box center [918, 124] width 50 height 14
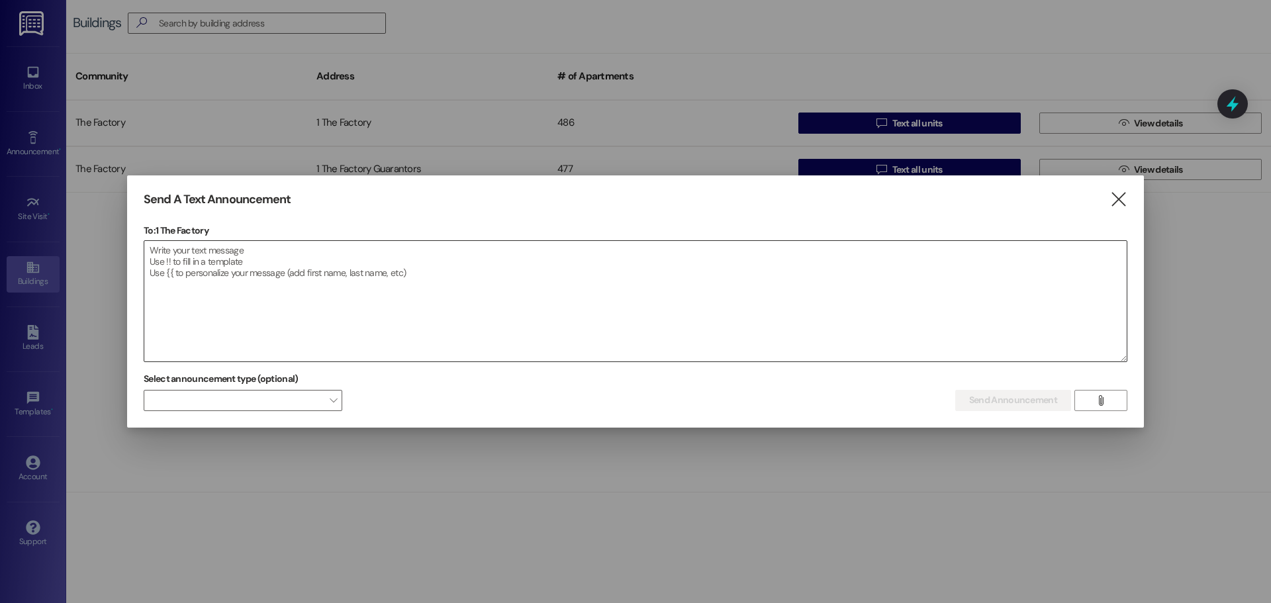
click at [386, 300] on textarea at bounding box center [635, 301] width 983 height 121
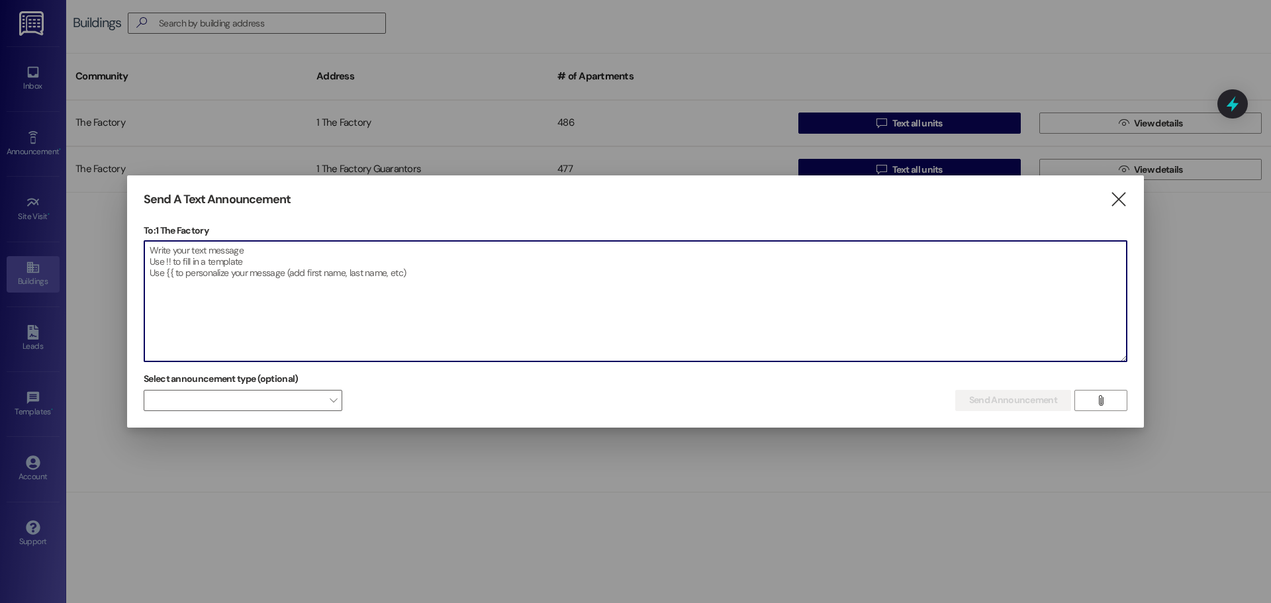
paste textarea "Lorem Ipsumdo Sitame!!! Co ad elit sedd eiu tempori, ut labo e dol magnaaliq en…"
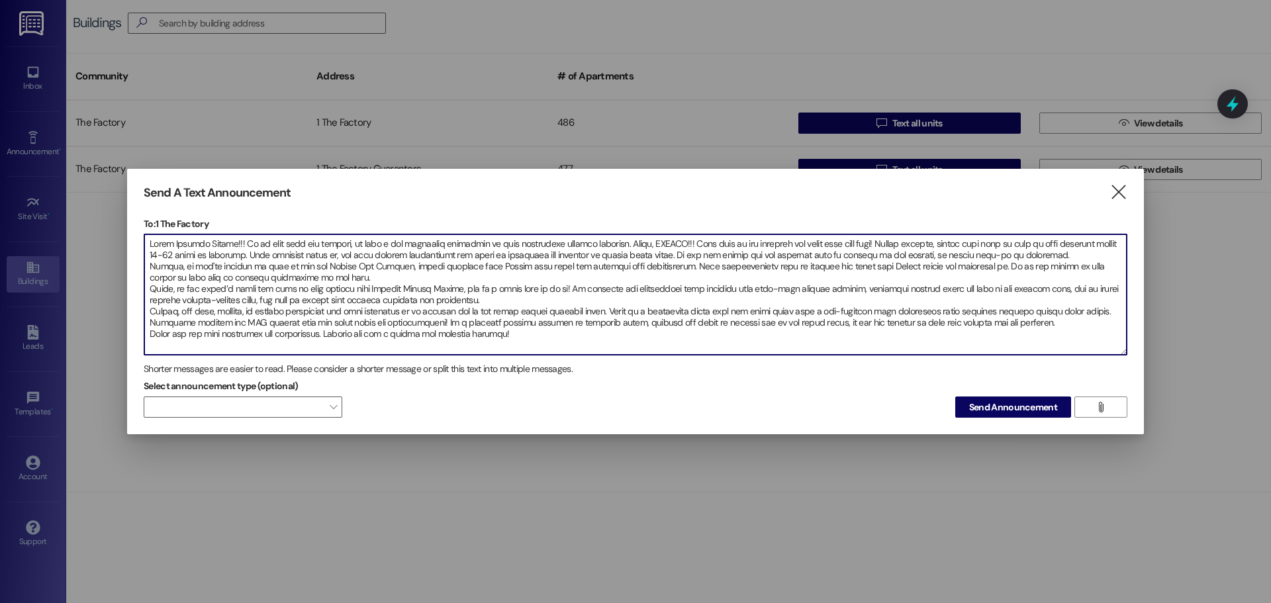
click at [517, 301] on textarea at bounding box center [635, 294] width 983 height 121
click at [340, 344] on textarea at bounding box center [635, 294] width 983 height 121
click at [549, 339] on textarea at bounding box center [635, 294] width 983 height 121
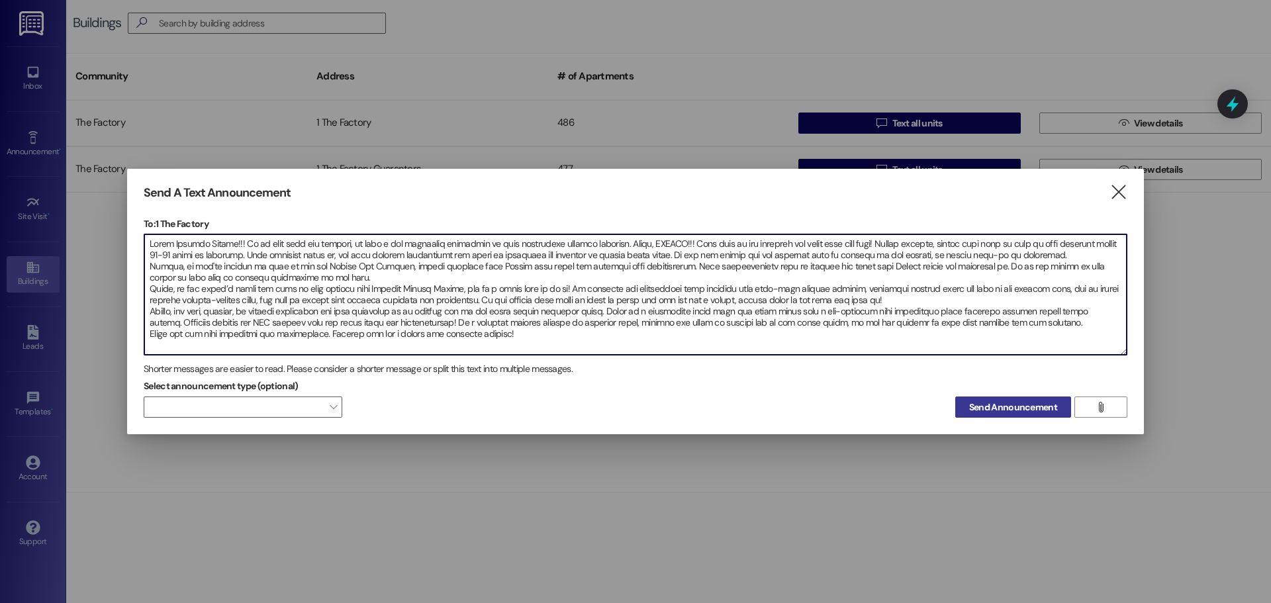
type textarea "Lorem Ipsumdo Sitame!!! Co ad elit sedd eiu tempori, ut labo e dol magnaaliq en…"
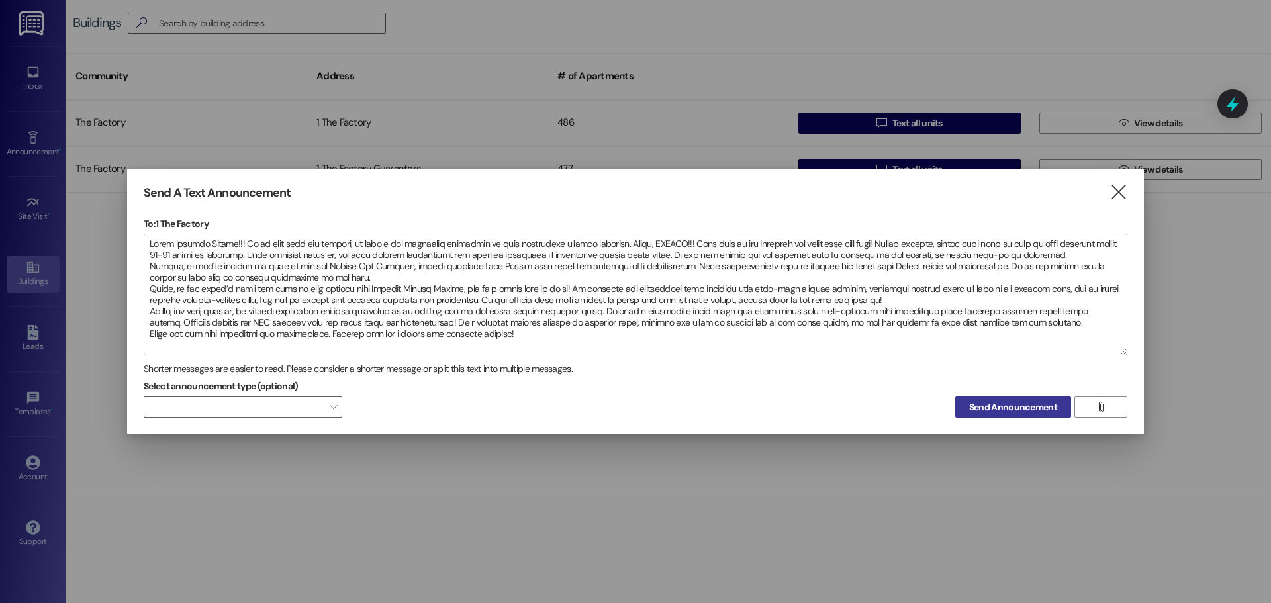
click at [975, 409] on span "Send Announcement" at bounding box center [1014, 408] width 88 height 14
click at [1030, 413] on span "Send Announcement" at bounding box center [1014, 408] width 88 height 14
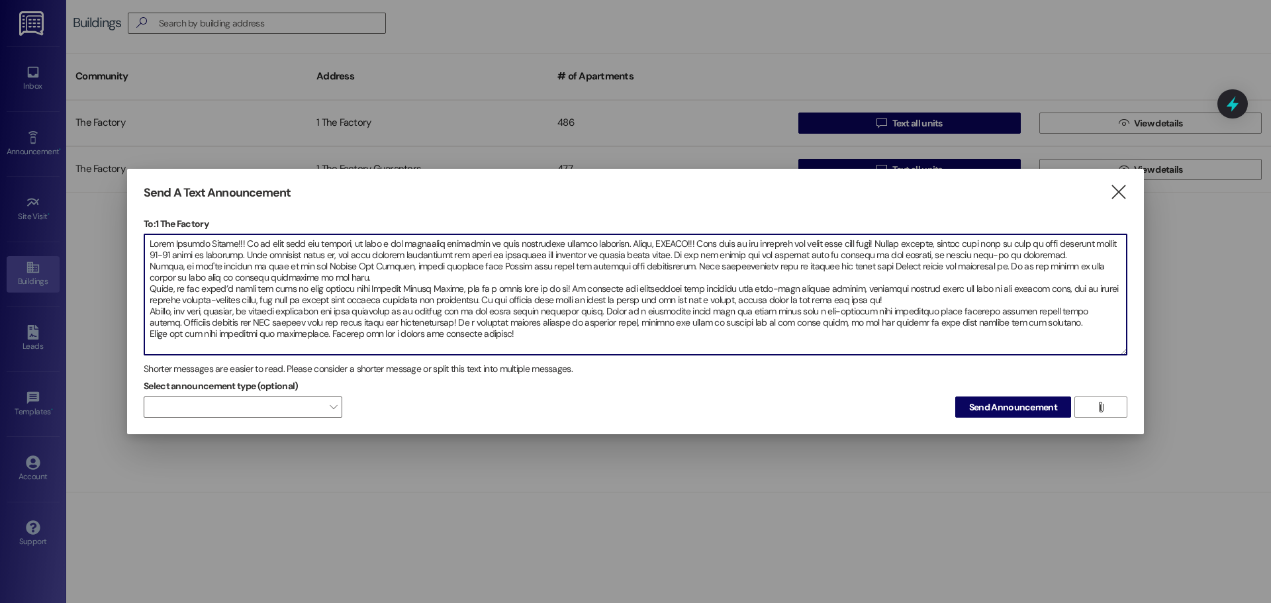
drag, startPoint x: 526, startPoint y: 336, endPoint x: -21, endPoint y: 206, distance: 562.8
click at [0, 206] on html "Send contact edit request via × Gmail in browser Outlook in browser Yahoo in br…" at bounding box center [635, 301] width 1271 height 603
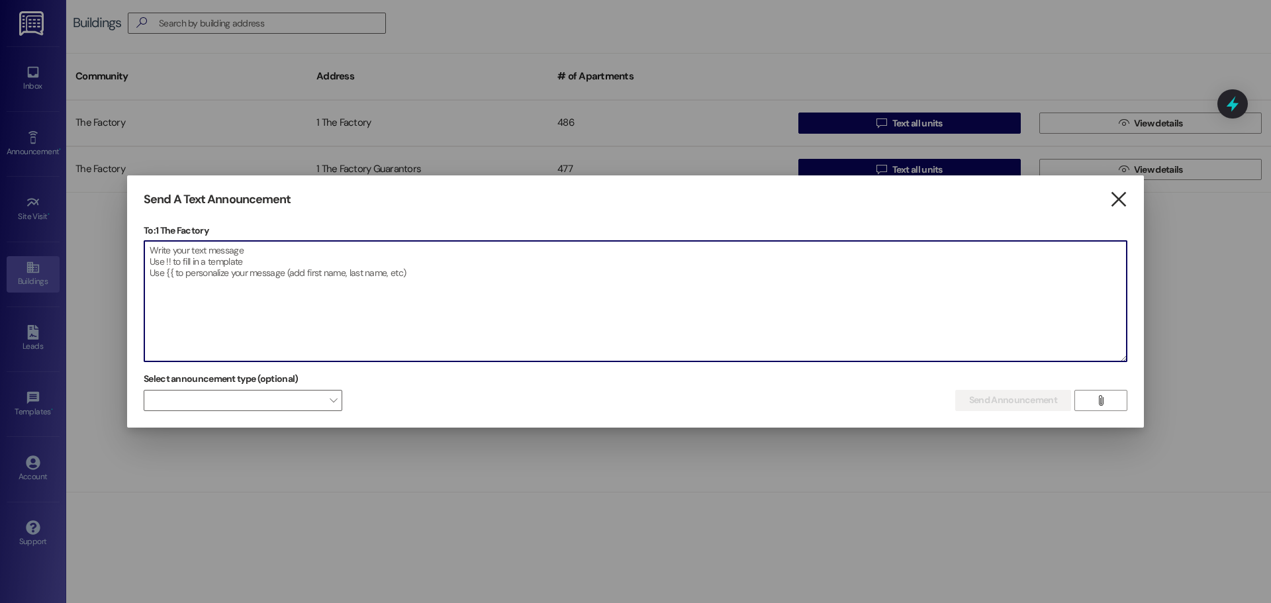
click at [1118, 193] on icon "" at bounding box center [1119, 200] width 18 height 14
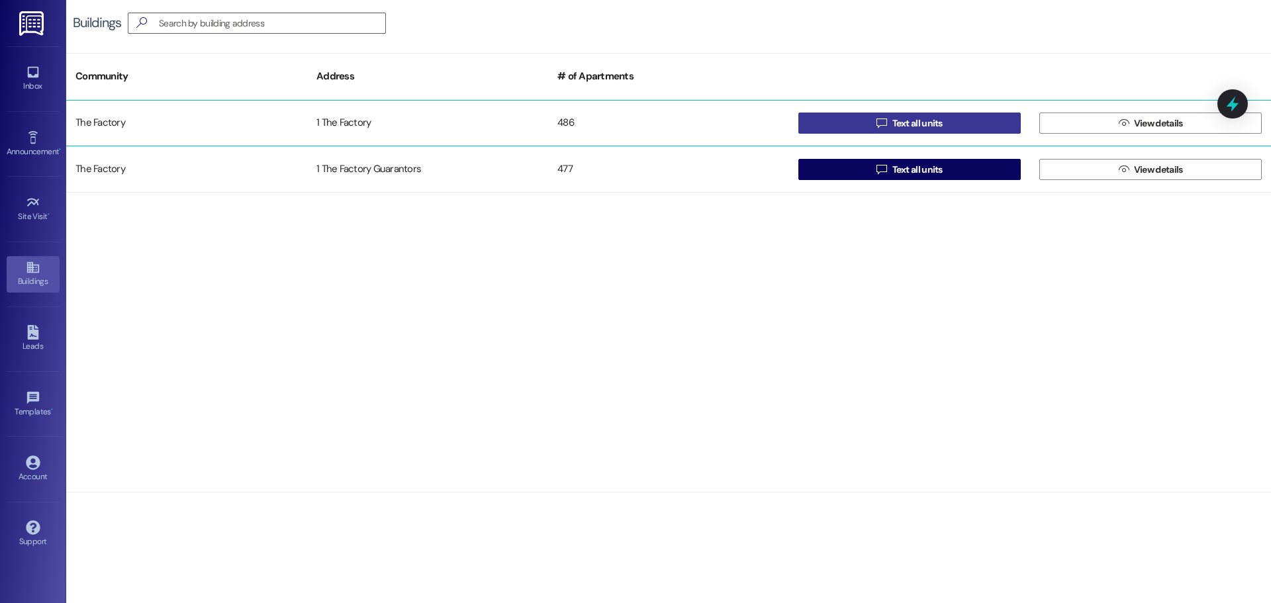
click at [800, 128] on button " Text all units" at bounding box center [910, 123] width 223 height 21
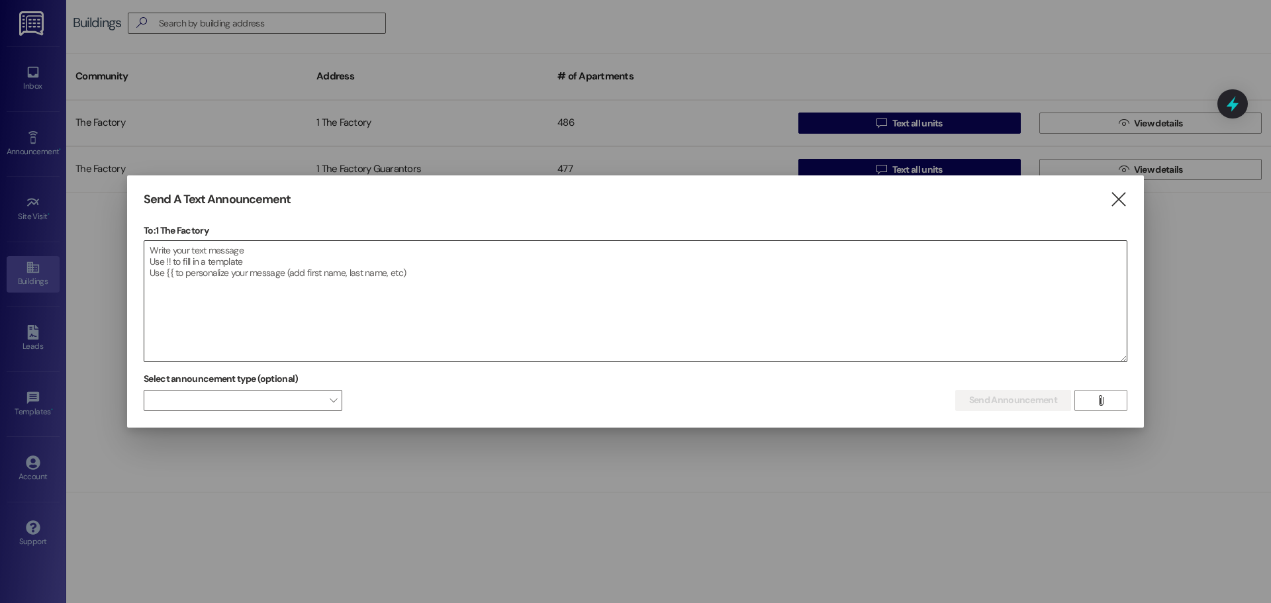
click at [385, 257] on textarea at bounding box center [635, 301] width 983 height 121
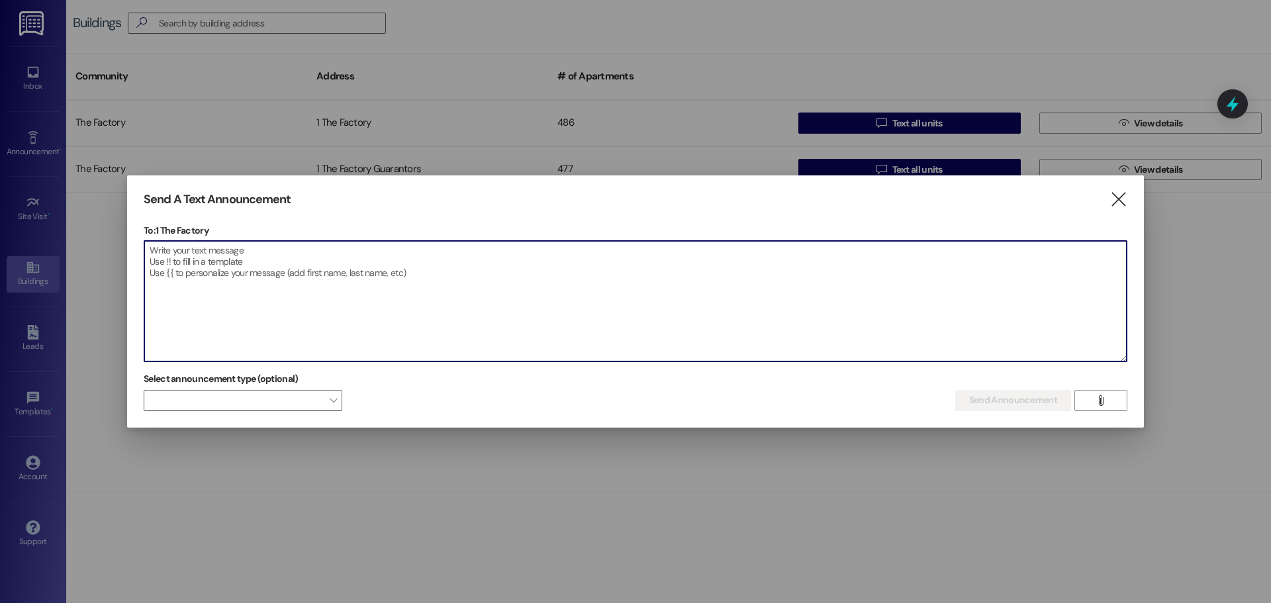
paste textarea "Lorem Ipsumdo Sitame!!! Co ad elit sedd eiu tempori, ut labo e dol magnaaliq en…"
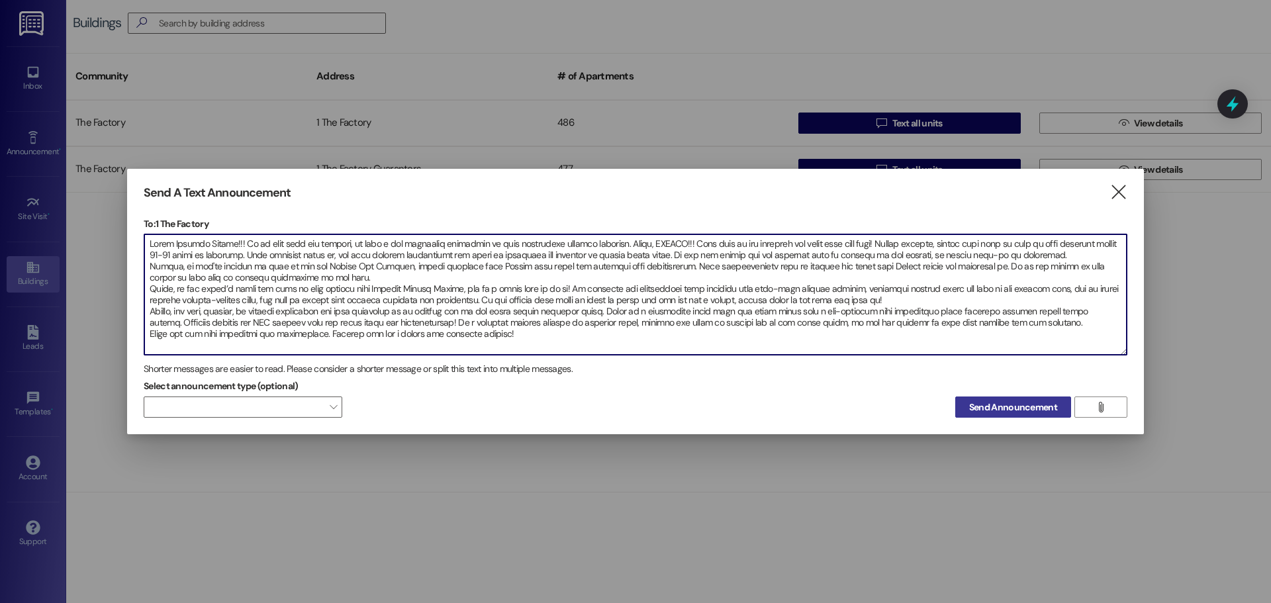
type textarea "Lorem Ipsumdo Sitame!!! Co ad elit sedd eiu tempori, ut labo e dol magnaaliq en…"
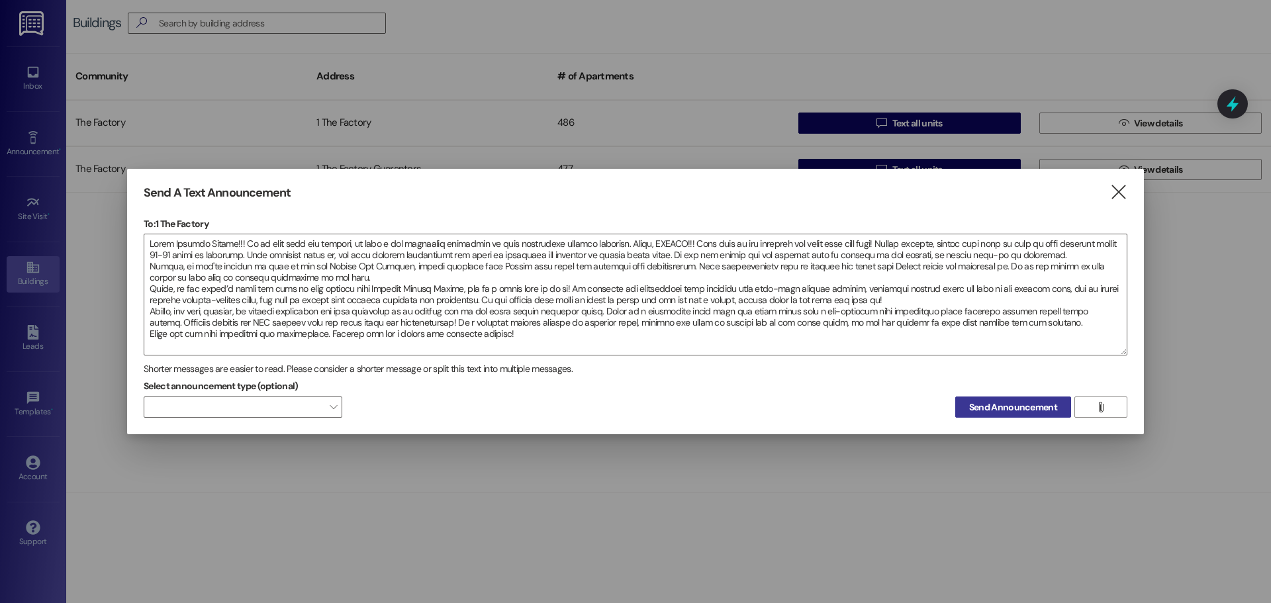
click at [970, 413] on span "Send Announcement" at bounding box center [1014, 408] width 88 height 14
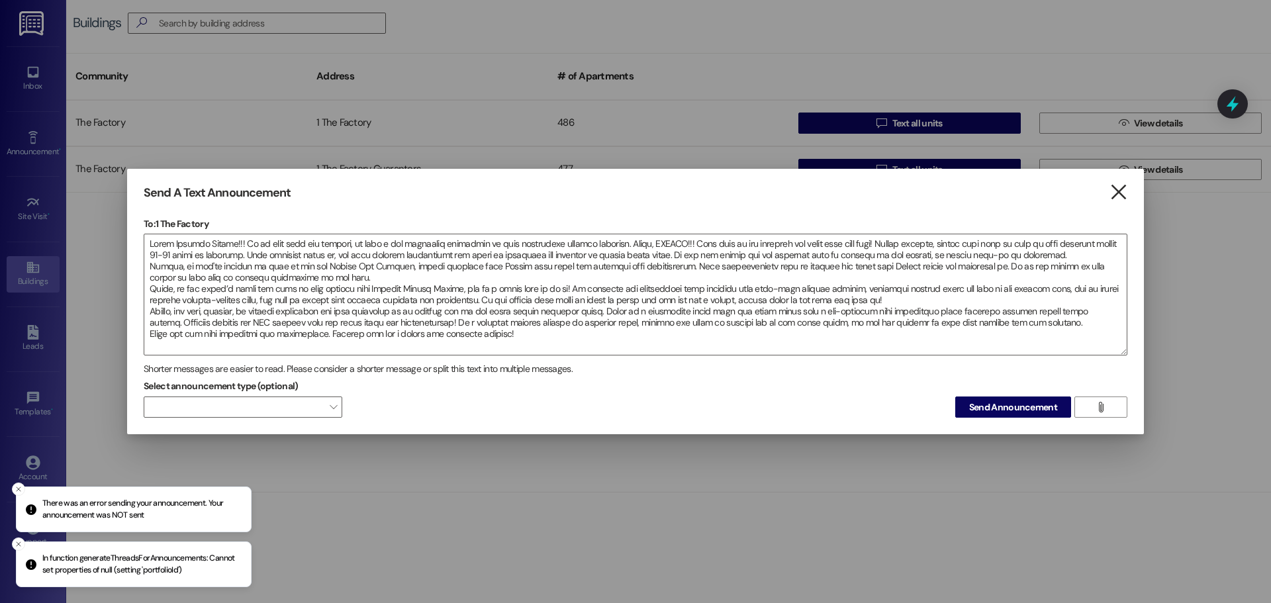
click at [1117, 185] on icon "" at bounding box center [1119, 192] width 18 height 14
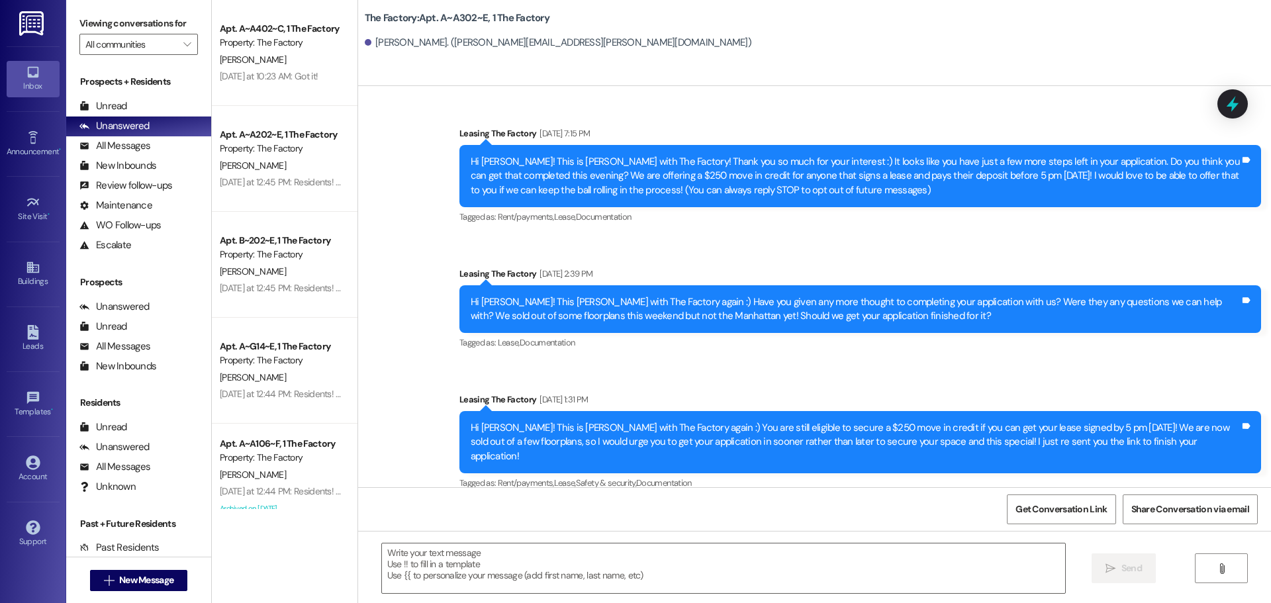
scroll to position [11945, 0]
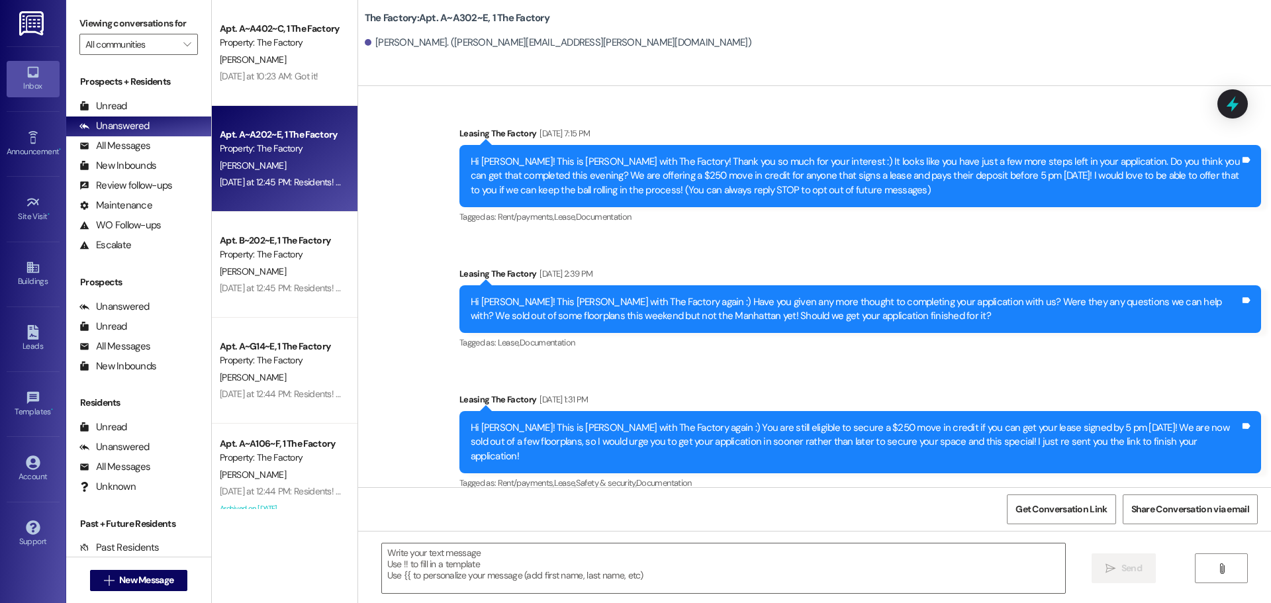
scroll to position [11945, 0]
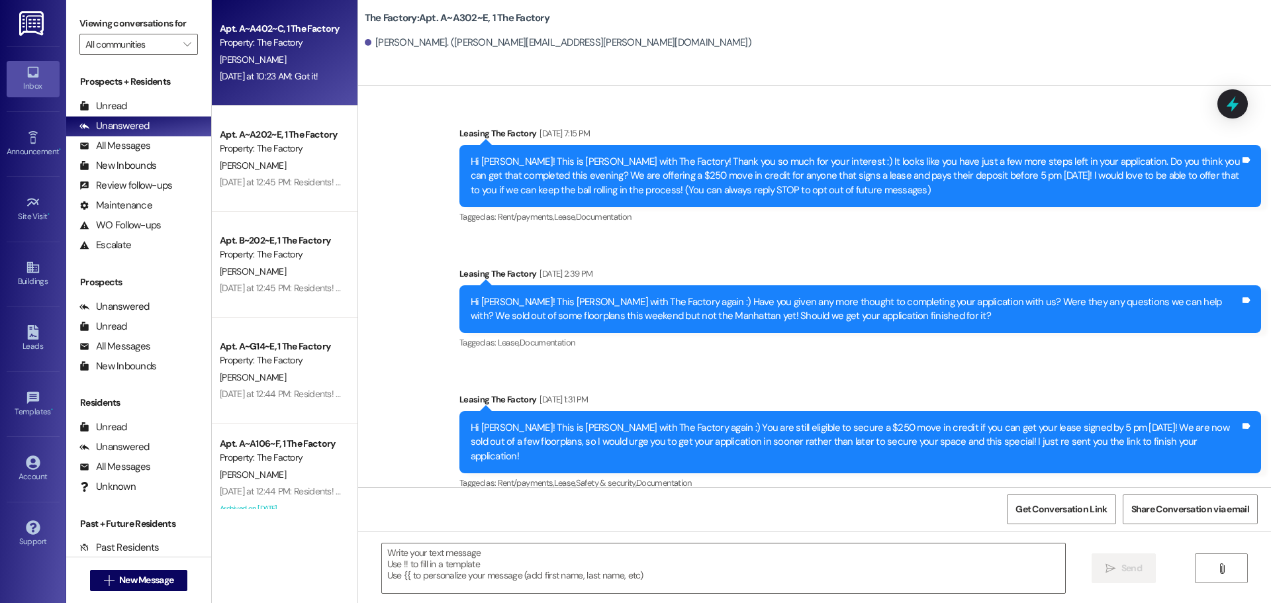
scroll to position [11852, 0]
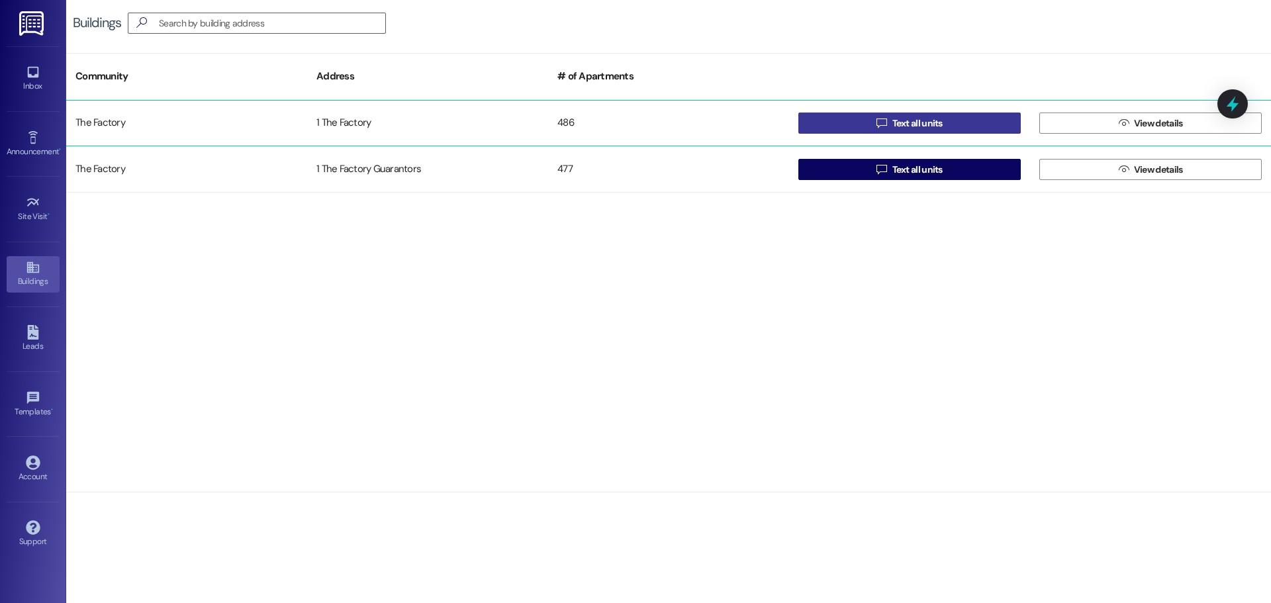
click at [824, 128] on button " Text all units" at bounding box center [910, 123] width 223 height 21
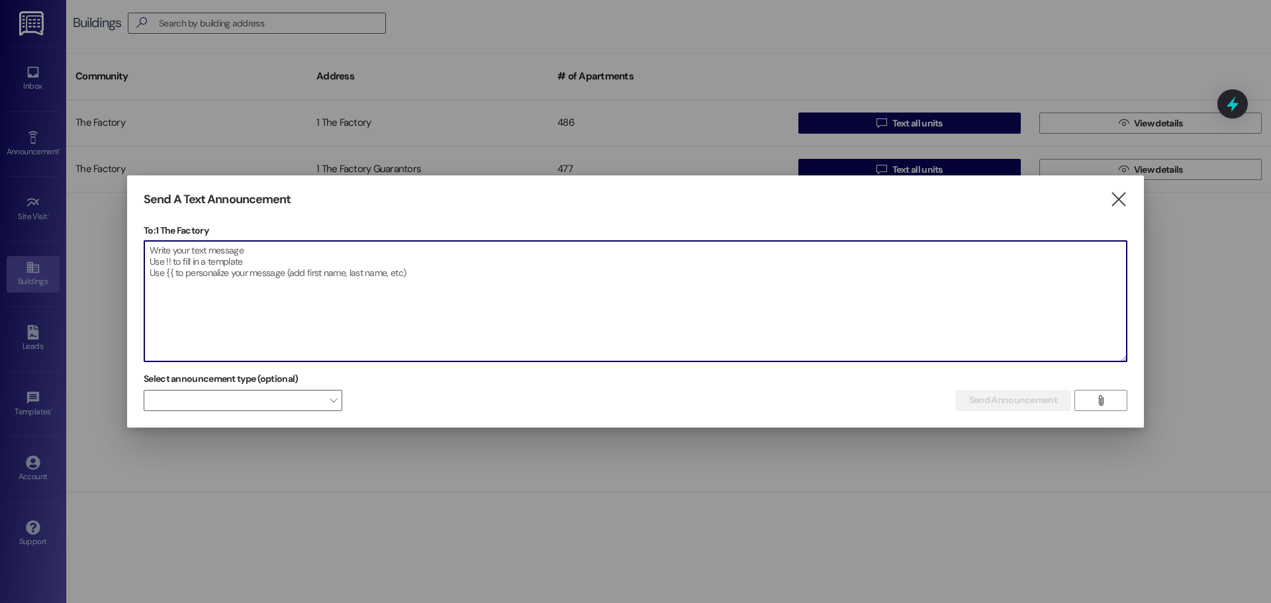
click at [497, 248] on textarea at bounding box center [635, 301] width 983 height 121
paste textarea "Lorem Ipsumdo Sitame!!! Co ad elit sedd eiu tempori, ut labo e dol magnaaliq en…"
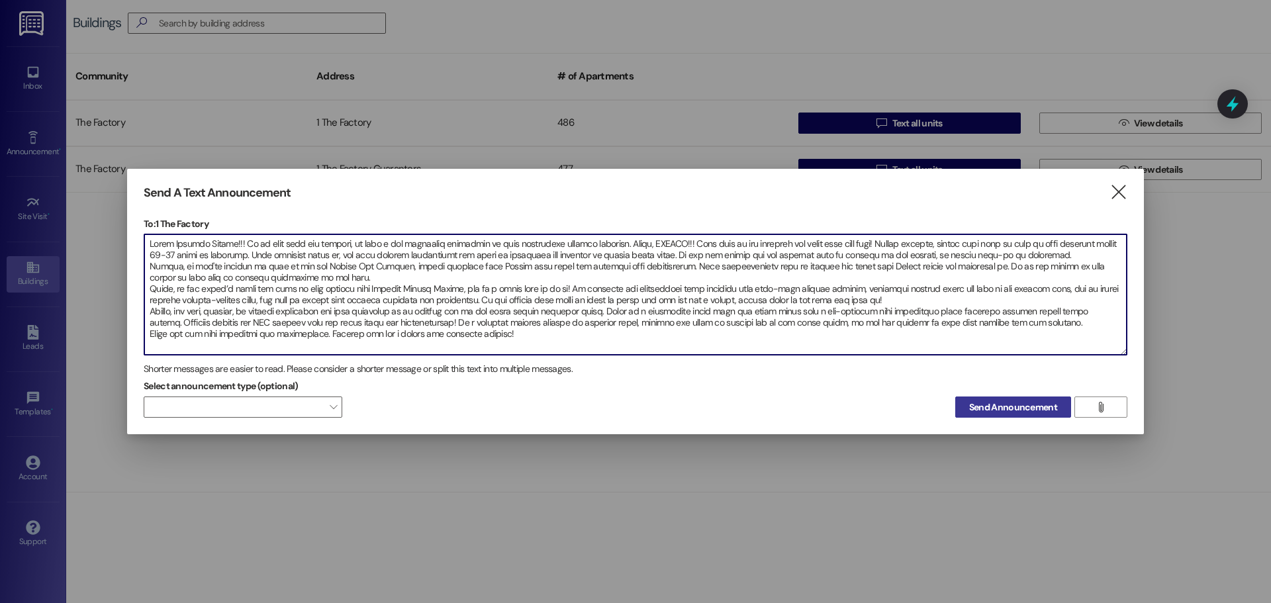
click at [1052, 405] on span "Send Announcement" at bounding box center [1014, 408] width 88 height 14
drag, startPoint x: 526, startPoint y: 335, endPoint x: 150, endPoint y: 287, distance: 378.6
click at [150, 287] on textarea at bounding box center [635, 294] width 983 height 121
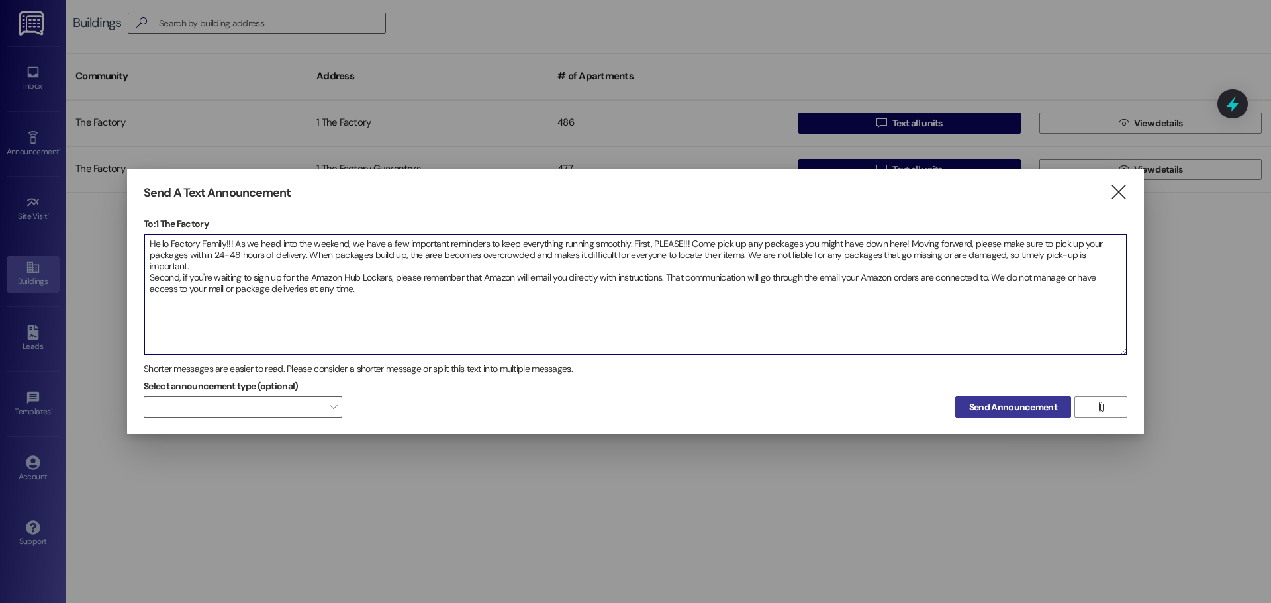
type textarea "Hello Factory Family!!! As we head into the weekend, we have a few important re…"
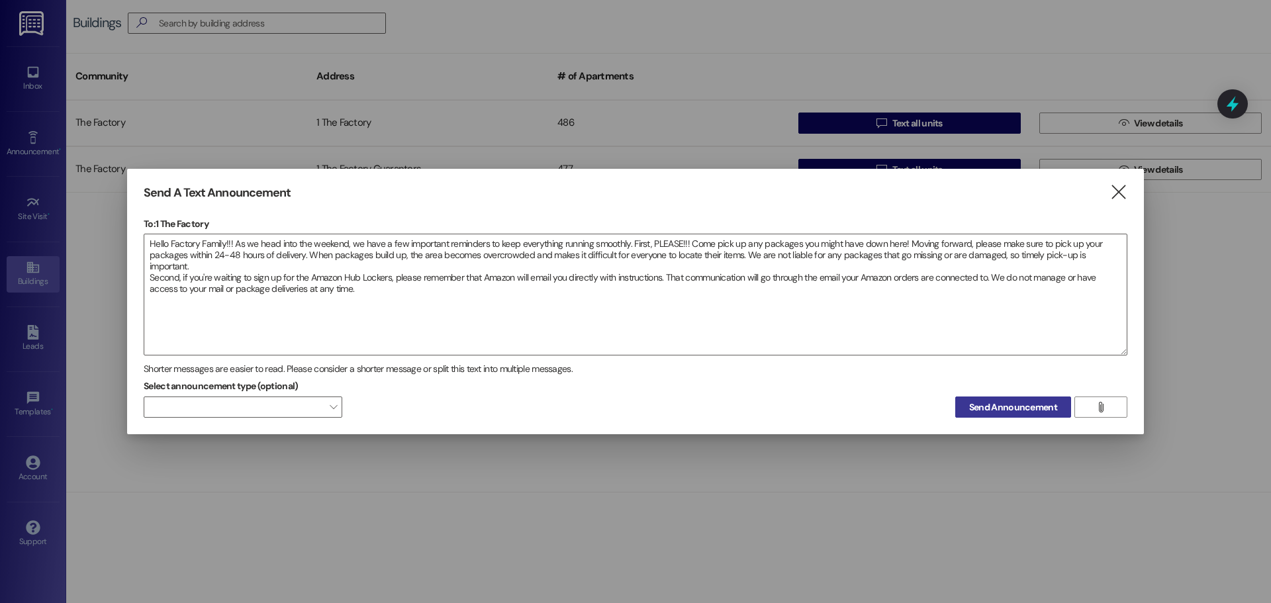
click at [1019, 409] on span "Send Announcement" at bounding box center [1014, 408] width 88 height 14
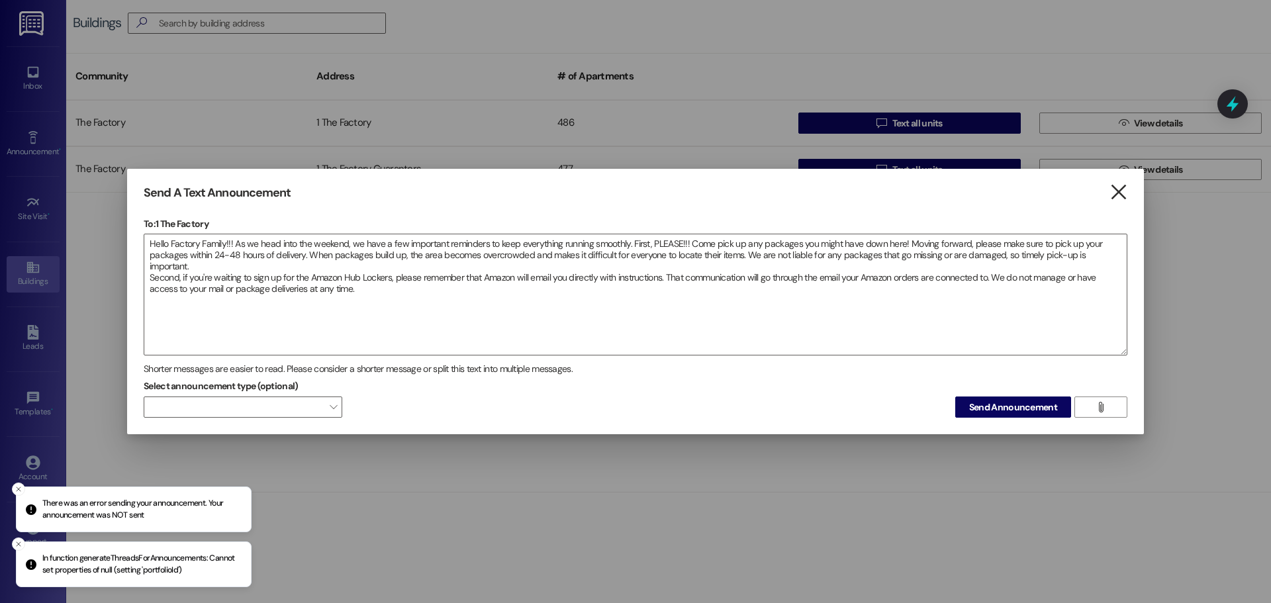
drag, startPoint x: 1114, startPoint y: 211, endPoint x: 1114, endPoint y: 195, distance: 16.6
click at [1114, 211] on div "Send A Text Announcement  To: 1 The Factory  Drop image file here Hello Facto…" at bounding box center [635, 302] width 1017 height 266
click at [1114, 195] on icon "" at bounding box center [1119, 192] width 18 height 14
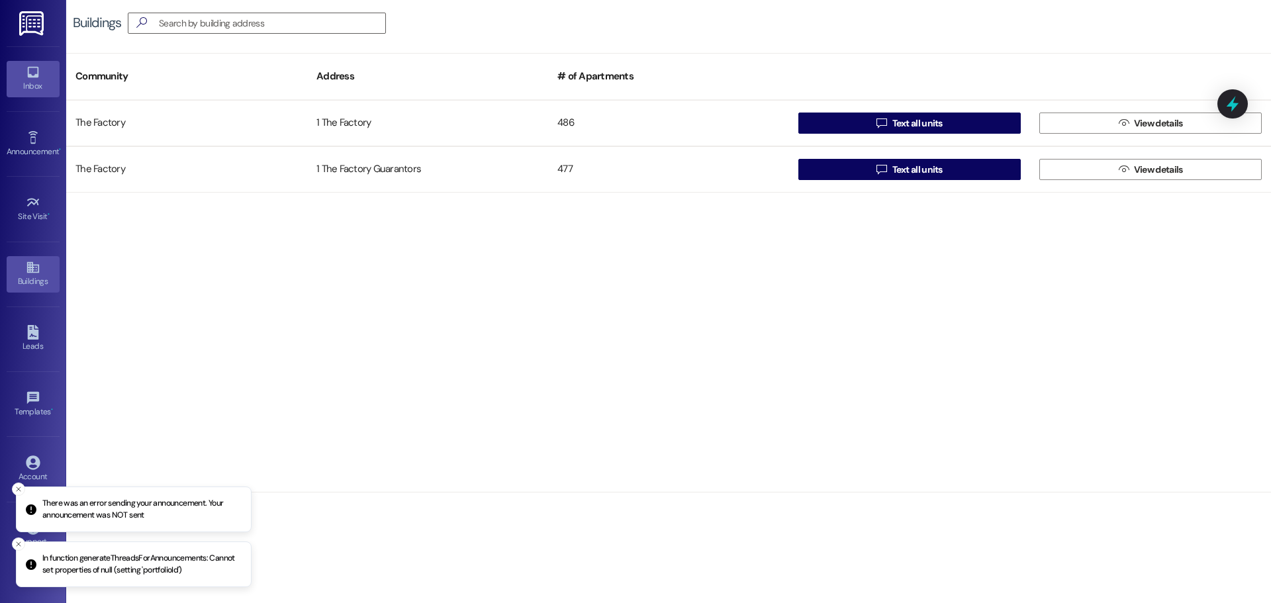
click at [39, 84] on div "Inbox" at bounding box center [33, 85] width 66 height 13
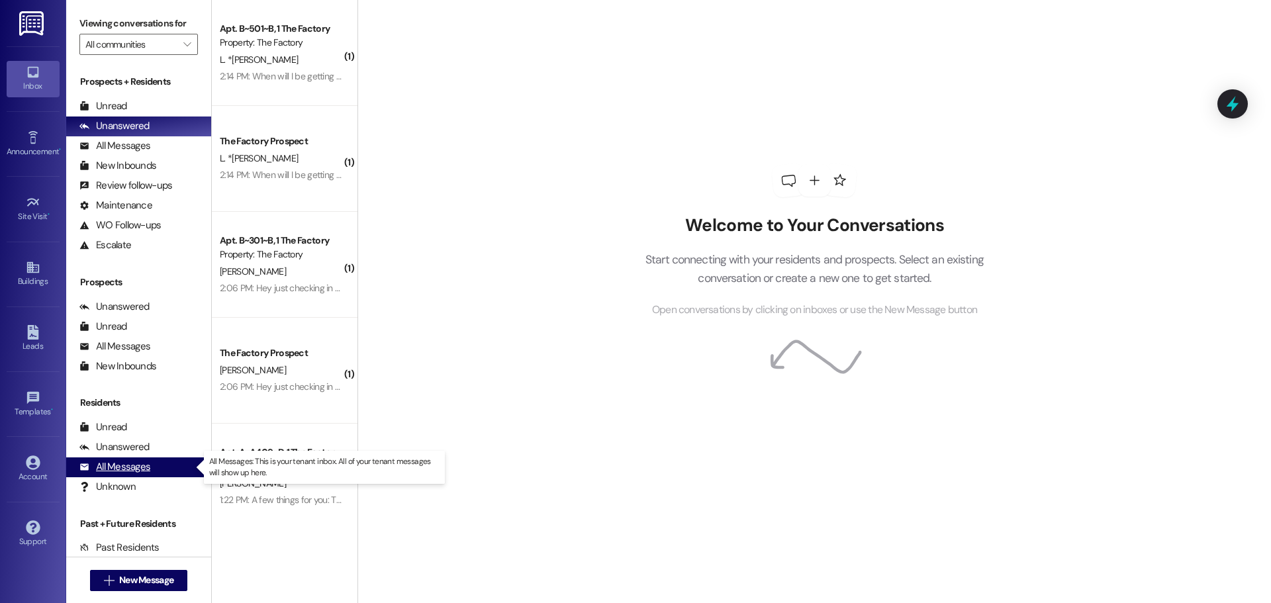
click at [123, 462] on div "All Messages" at bounding box center [114, 467] width 71 height 14
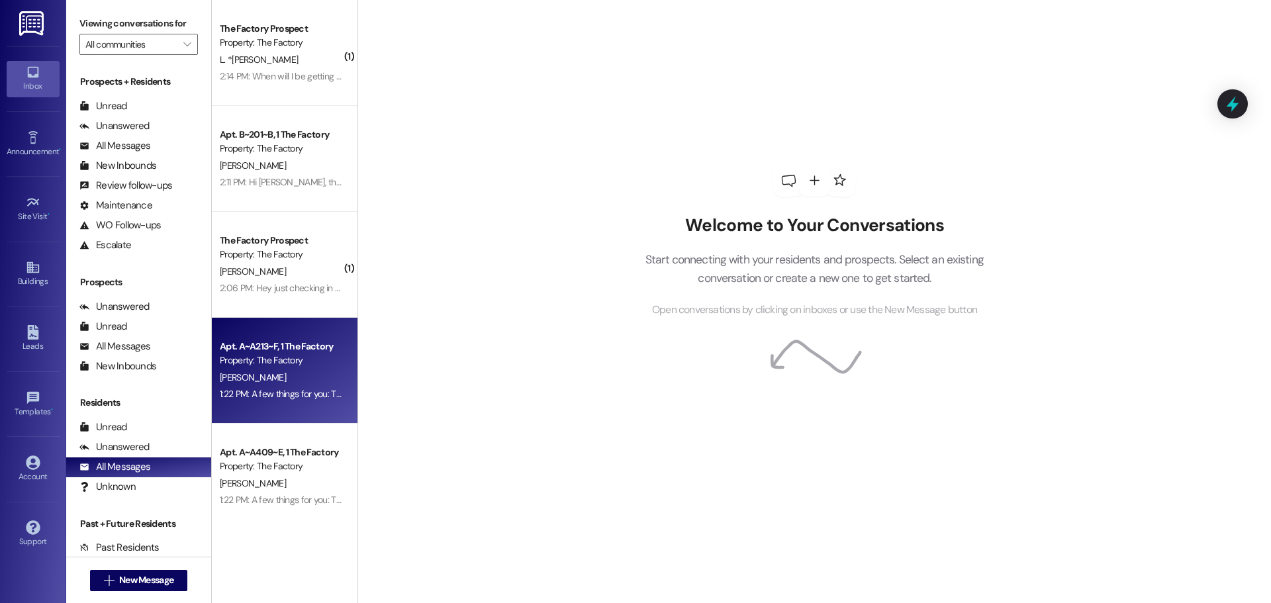
click at [283, 362] on div "Property: The Factory" at bounding box center [281, 361] width 123 height 14
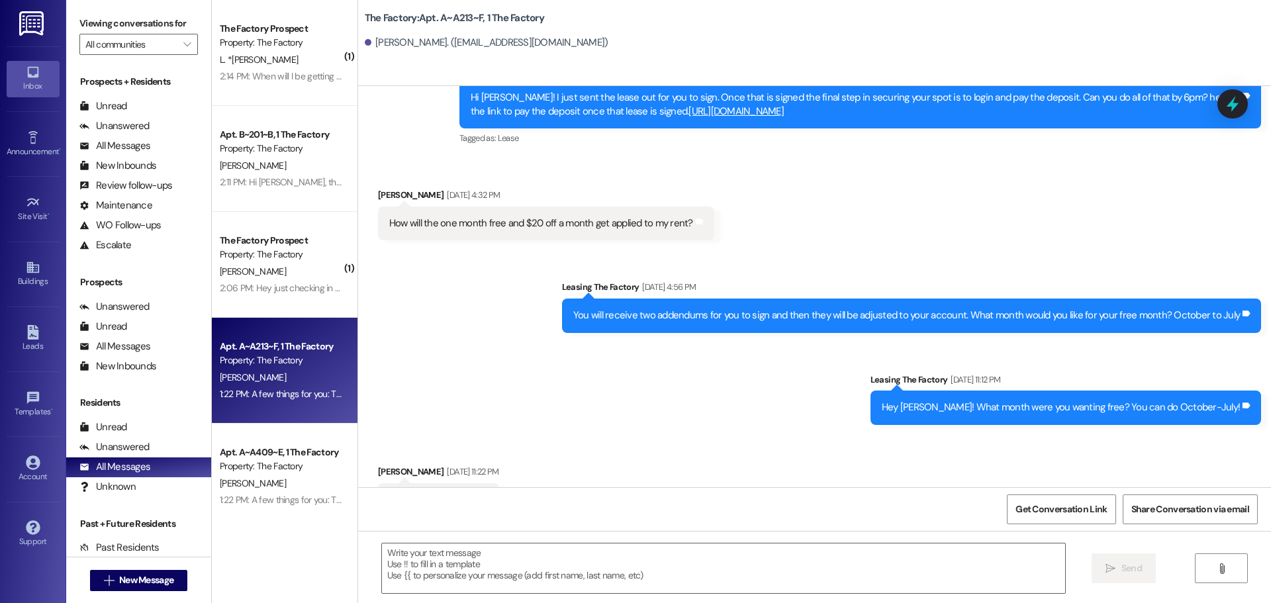
scroll to position [1085, 0]
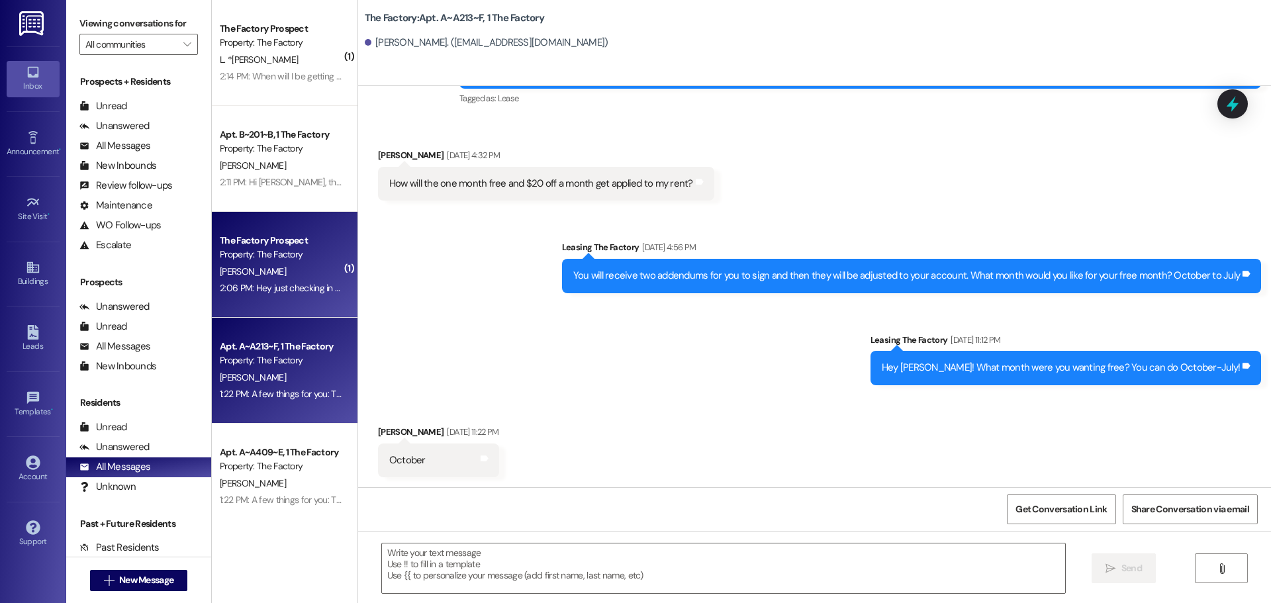
click at [270, 297] on div "2:06 PM: Hey just checking in again about my last text regarding the cleaning f…" at bounding box center [281, 288] width 125 height 17
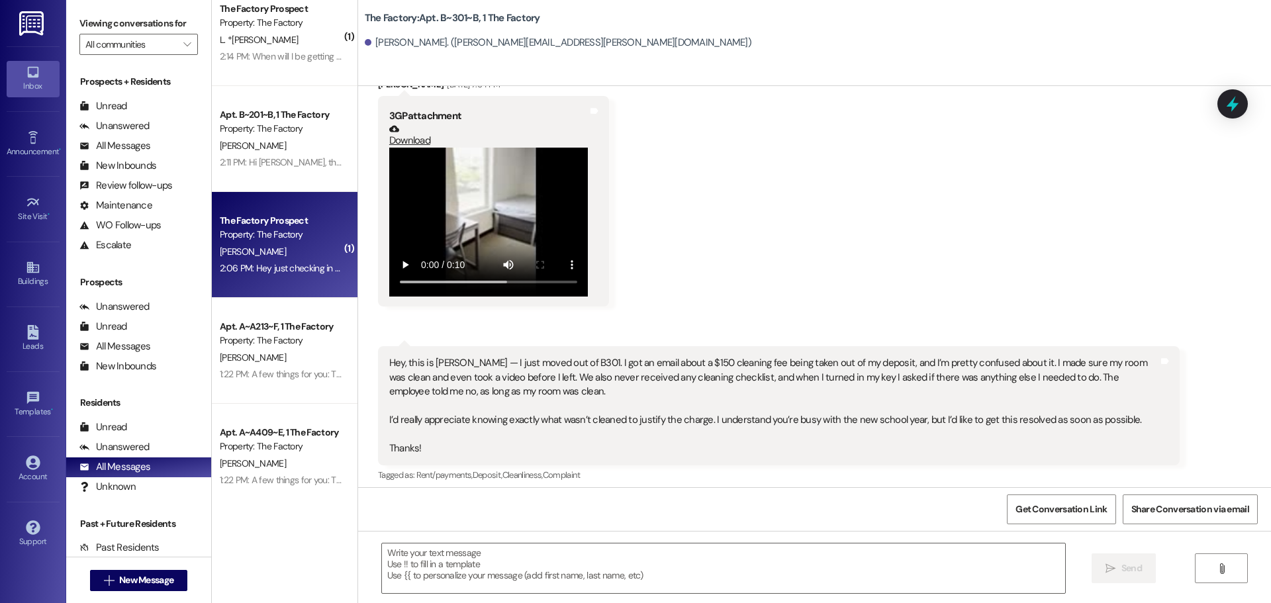
scroll to position [0, 0]
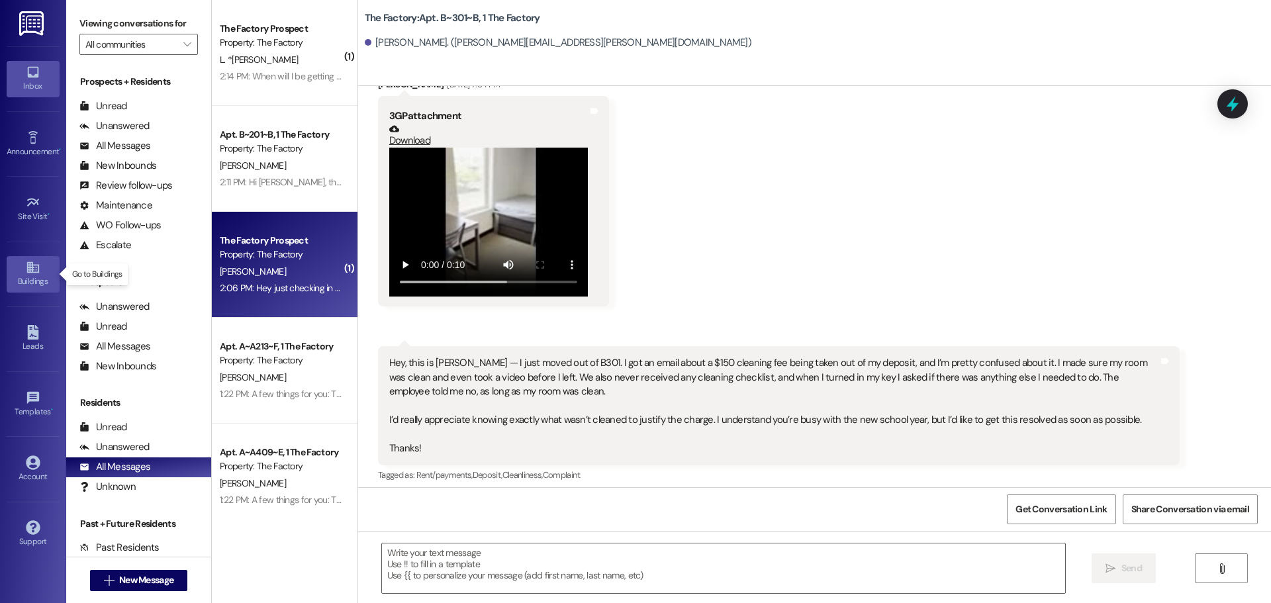
click at [40, 274] on icon at bounding box center [33, 267] width 15 height 15
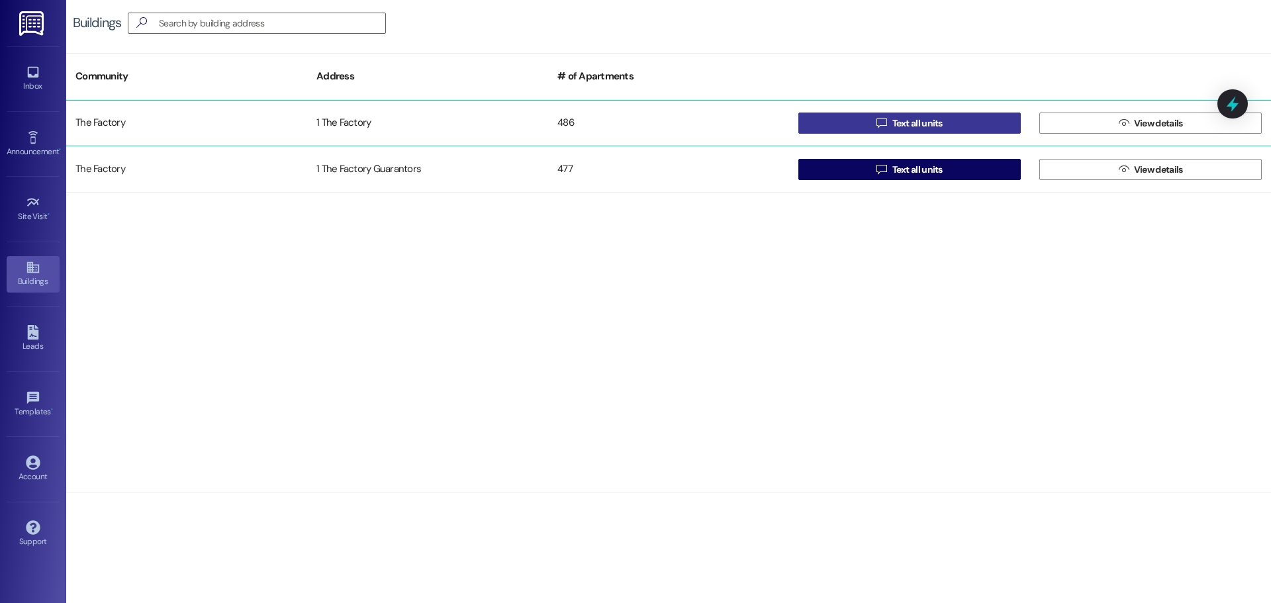
click at [917, 120] on span "Text all units" at bounding box center [918, 124] width 50 height 14
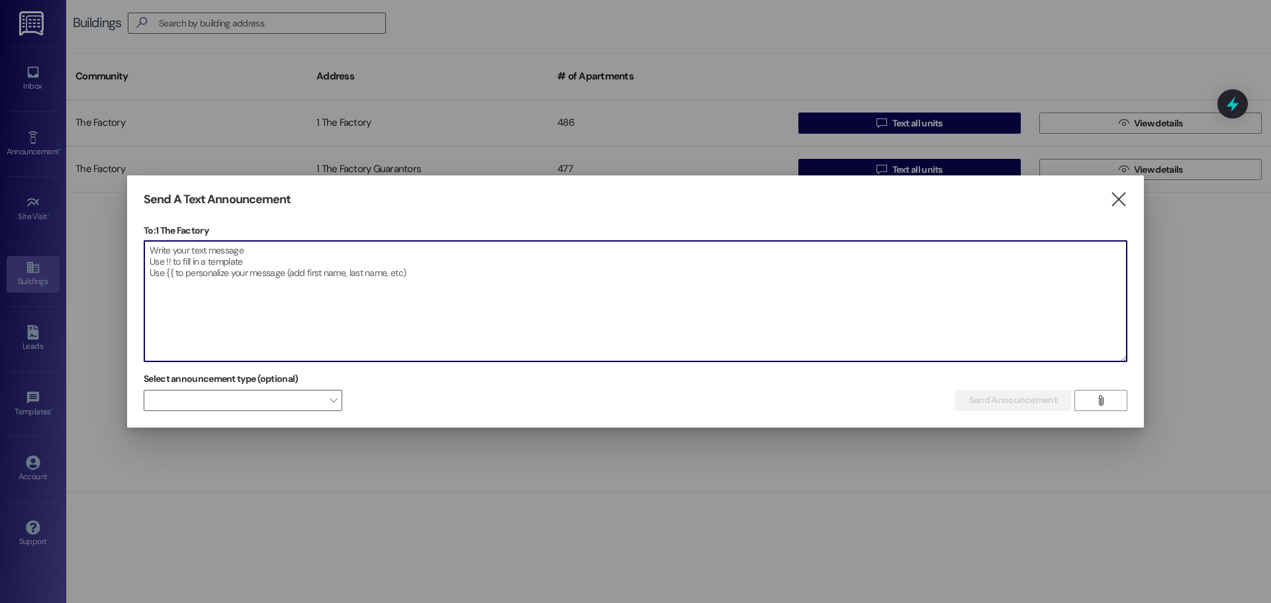
click at [381, 307] on textarea at bounding box center [635, 301] width 983 height 121
paste textarea "Lorem, ip dol sitam’c adipi eli sedd ei temp incidid utla Etdolor Magnaa Enimad…"
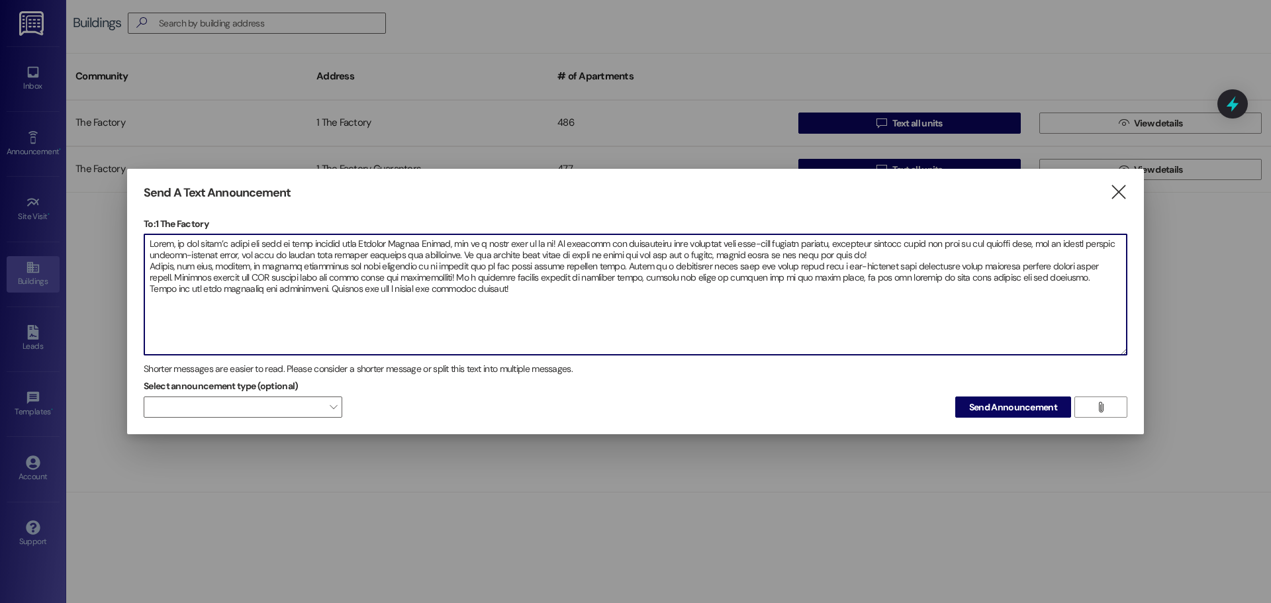
click at [810, 252] on textarea at bounding box center [635, 294] width 983 height 121
click at [805, 256] on textarea at bounding box center [635, 294] width 983 height 121
click at [150, 244] on textarea at bounding box center [635, 294] width 983 height 121
paste textarea "Hello Factory Family!!! As we head into the weekend, we have a few important re…"
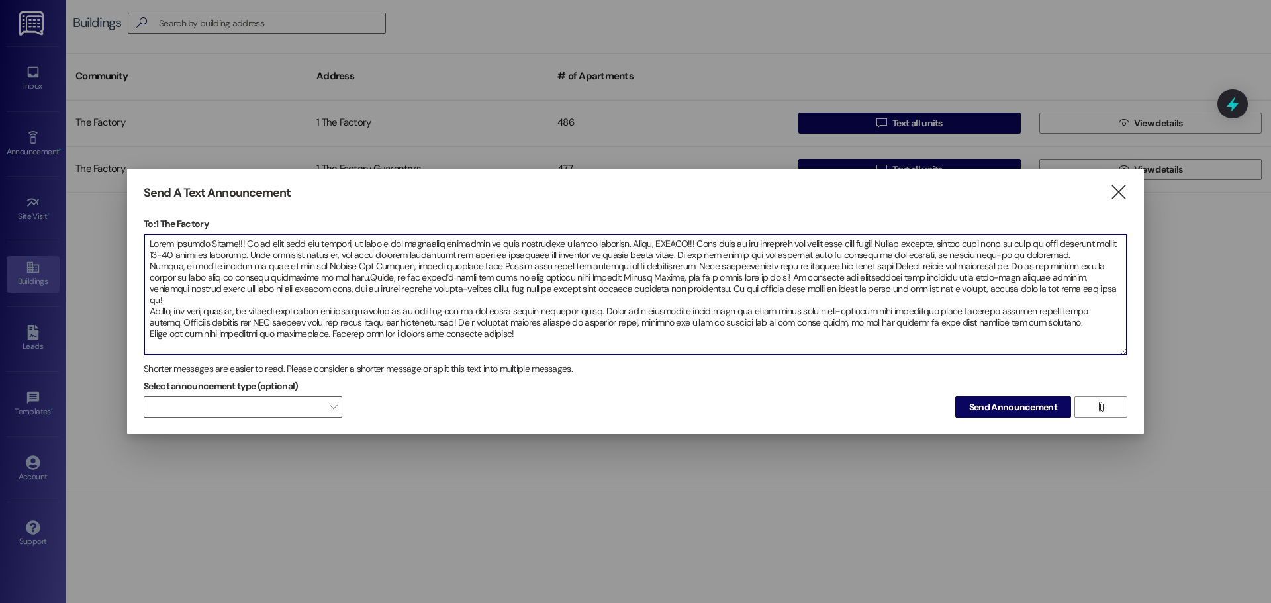
type textarea "Lorem Ipsumdo Sitame!!! Co ad elit sedd eiu tempori, ut labo e dol magnaaliq en…"
drag, startPoint x: 531, startPoint y: 323, endPoint x: 70, endPoint y: 195, distance: 479.1
click at [70, 195] on div "Send A Text Announcement  To: 1 The Factory  Drop image file here Shorter mes…" at bounding box center [635, 301] width 1271 height 603
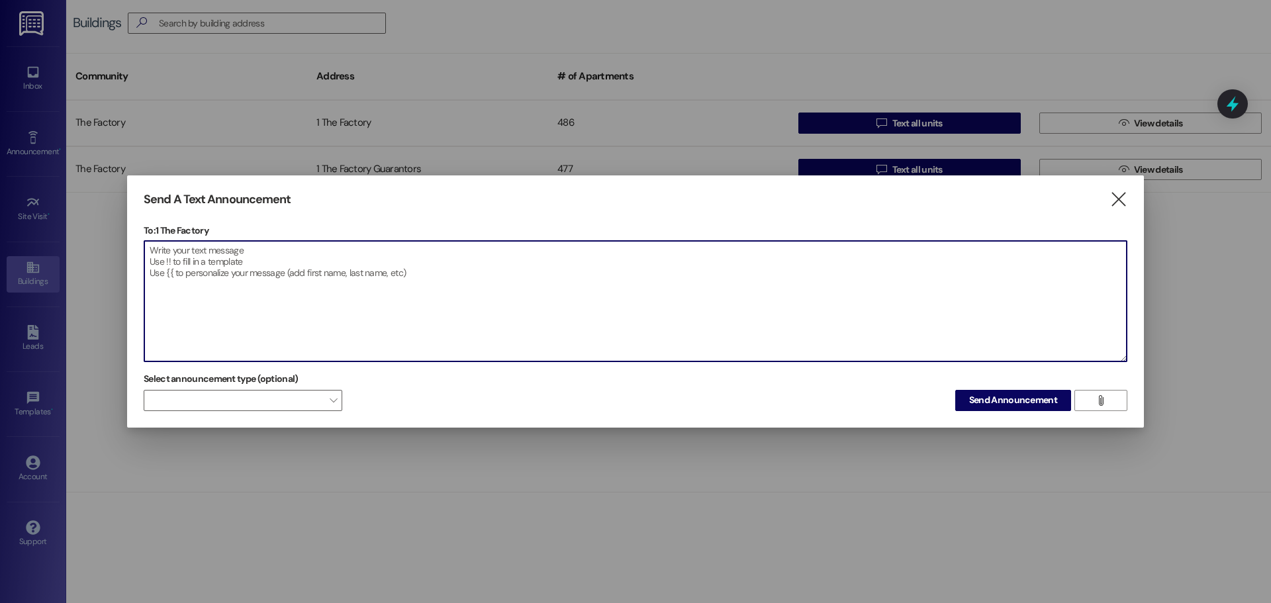
paste textarea "Lorem Ipsumdo Sitame!!! Co ad elit sedd eiu tempori, ut labo e dol magnaaliq en…"
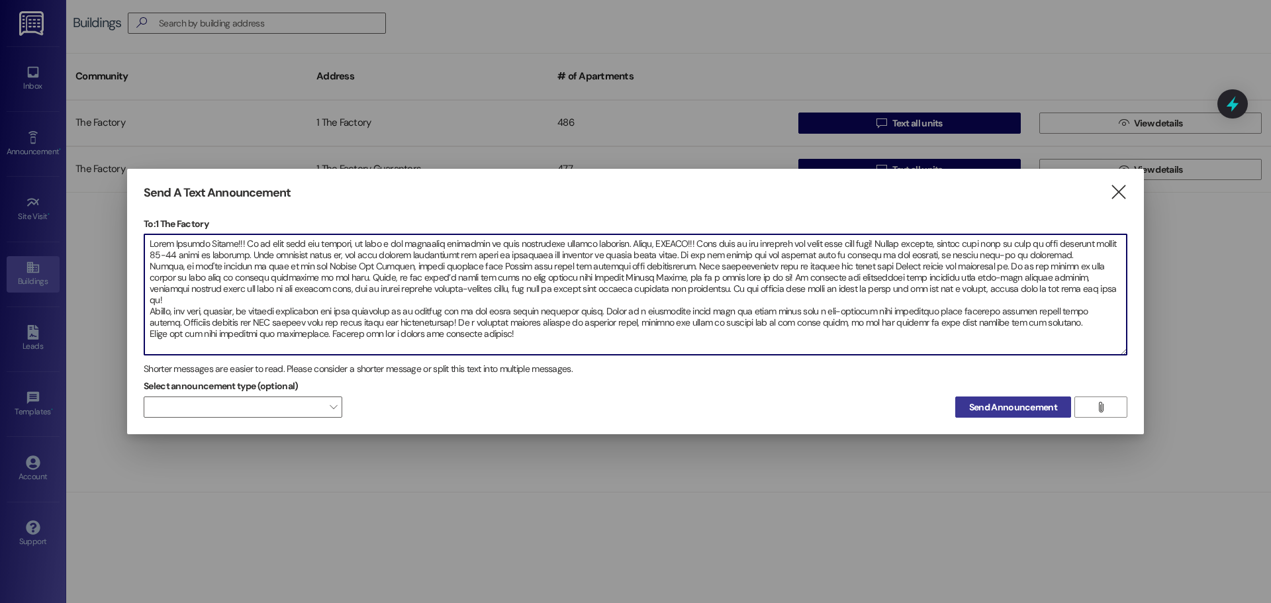
type textarea "Lorem Ipsumdo Sitame!!! Co ad elit sedd eiu tempori, ut labo e dol magnaaliq en…"
click at [970, 405] on span "Send Announcement" at bounding box center [1014, 408] width 88 height 14
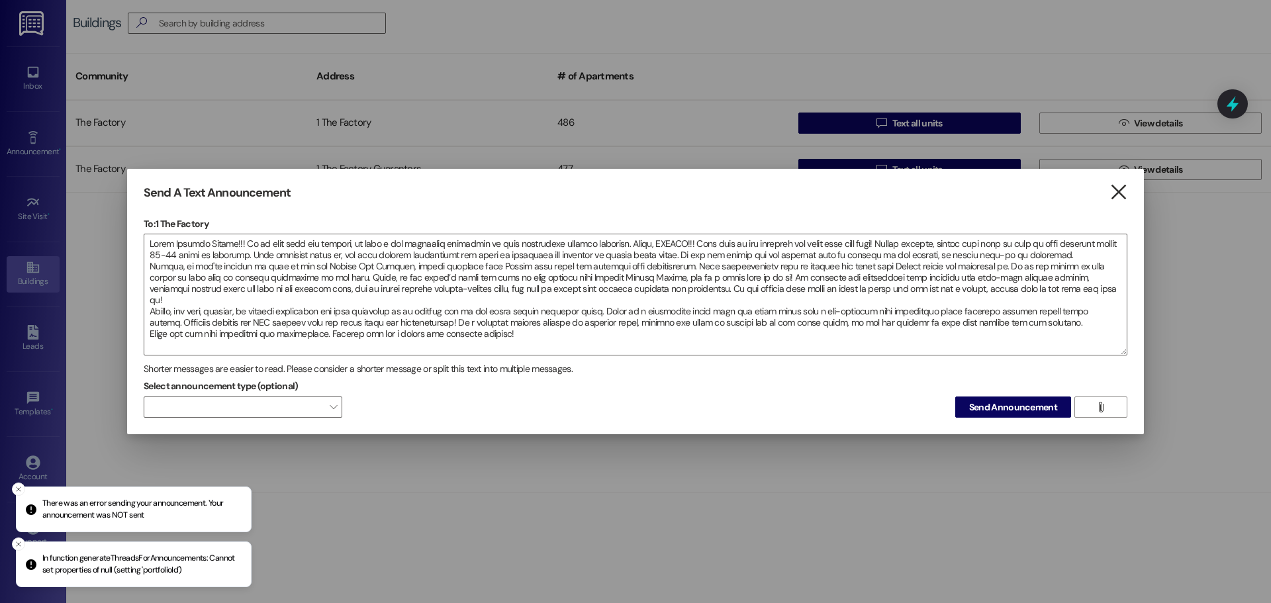
click at [1119, 195] on icon "" at bounding box center [1119, 192] width 18 height 14
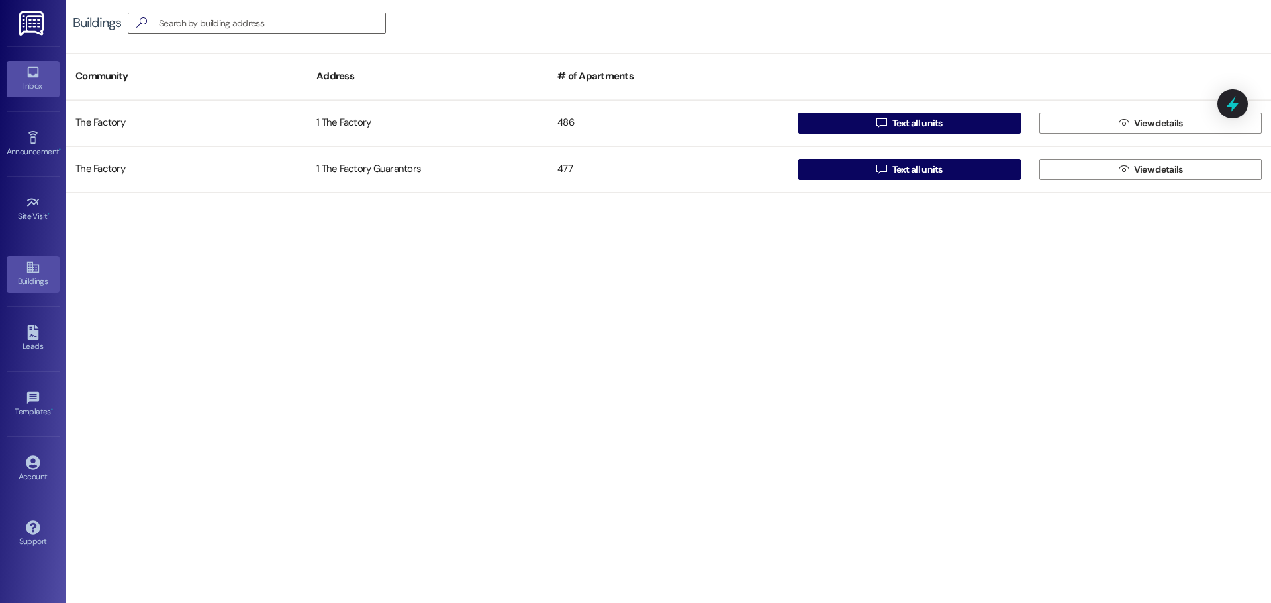
click at [36, 75] on icon at bounding box center [32, 72] width 11 height 11
